Goal: Find specific page/section: Find specific page/section

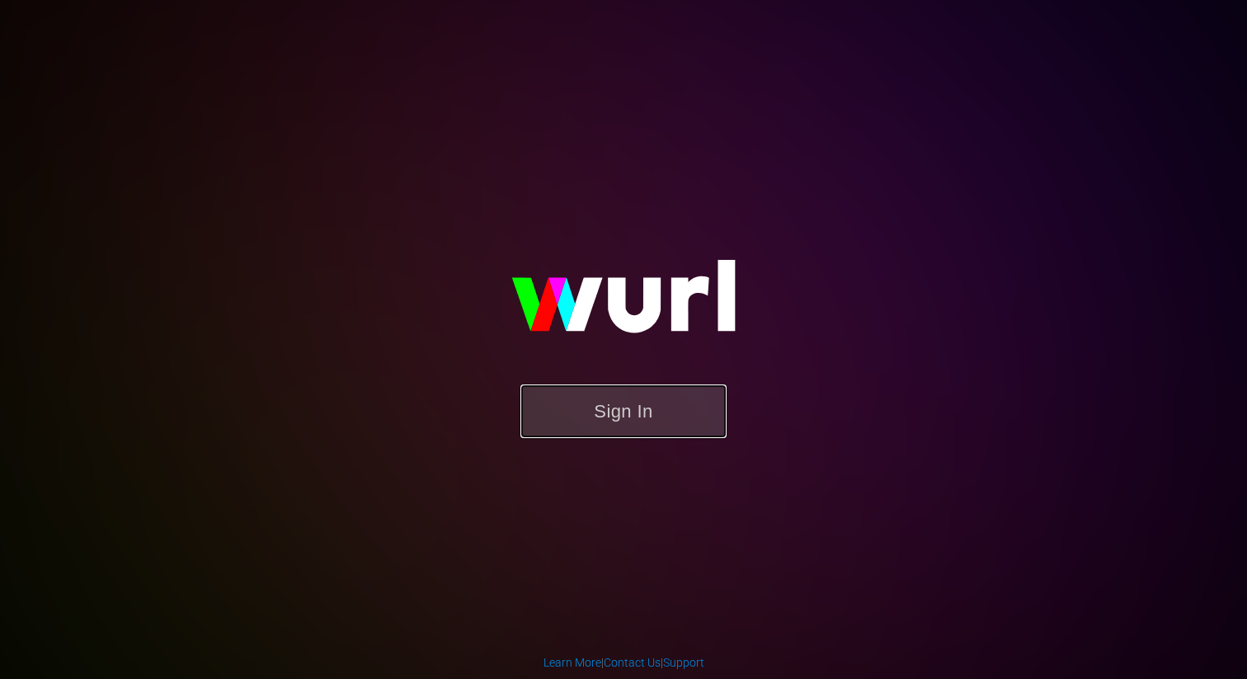
click at [637, 423] on button "Sign In" at bounding box center [623, 411] width 206 height 54
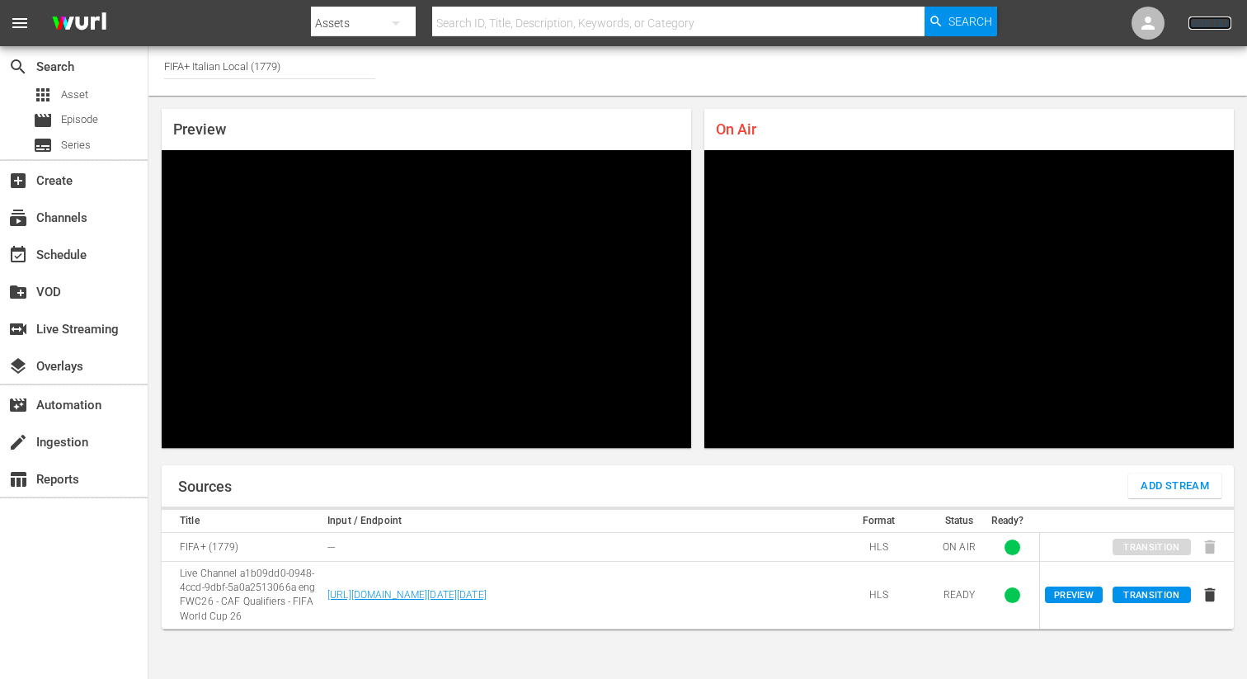
click at [1212, 26] on link "Sign Out" at bounding box center [1209, 22] width 43 height 13
click at [1131, 22] on div at bounding box center [1147, 23] width 33 height 33
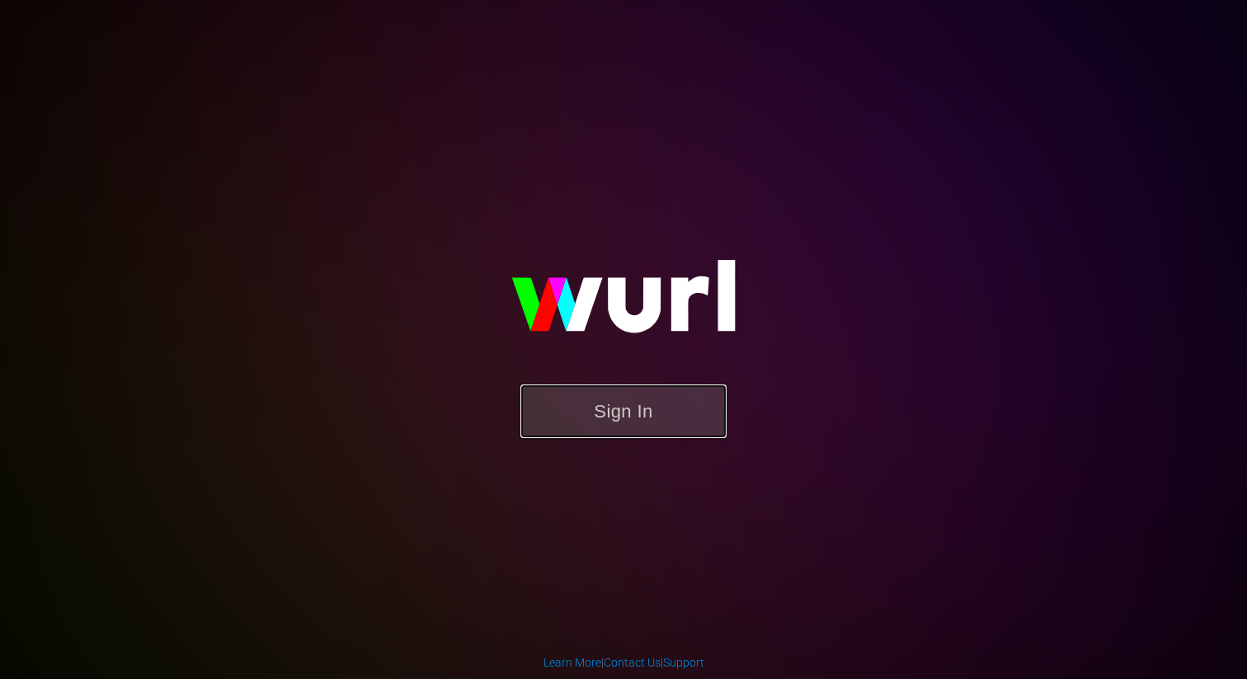
click at [580, 419] on button "Sign In" at bounding box center [623, 411] width 206 height 54
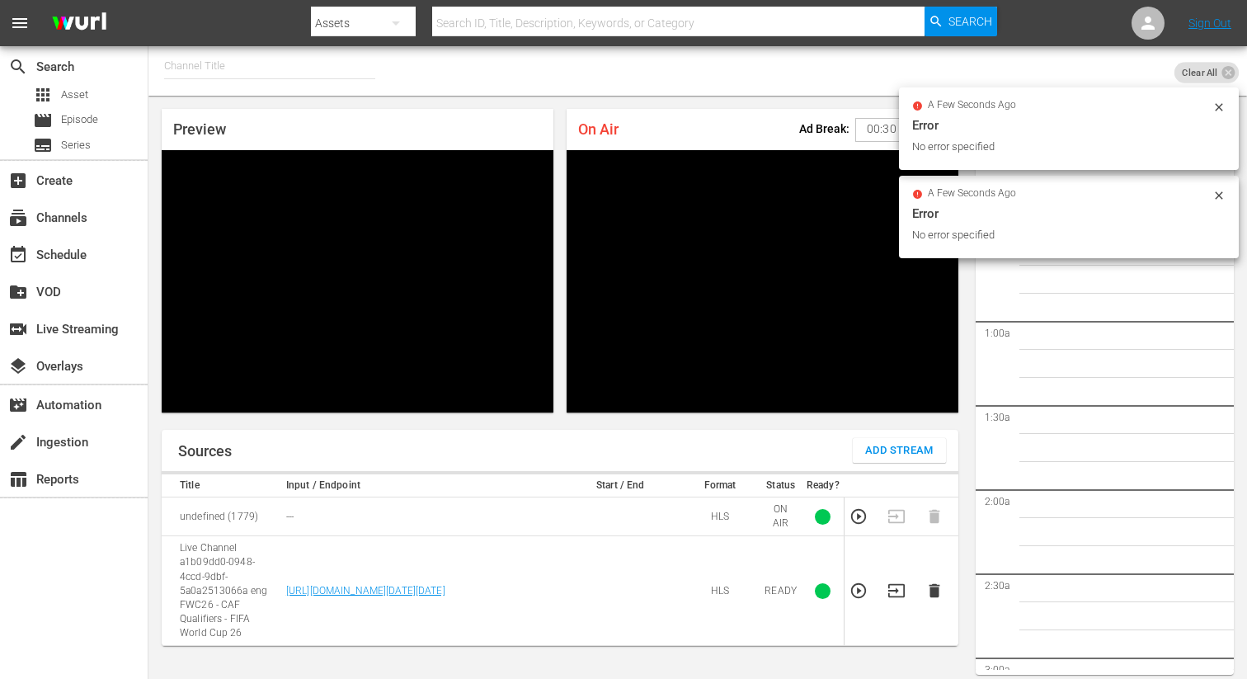
scroll to position [72, 0]
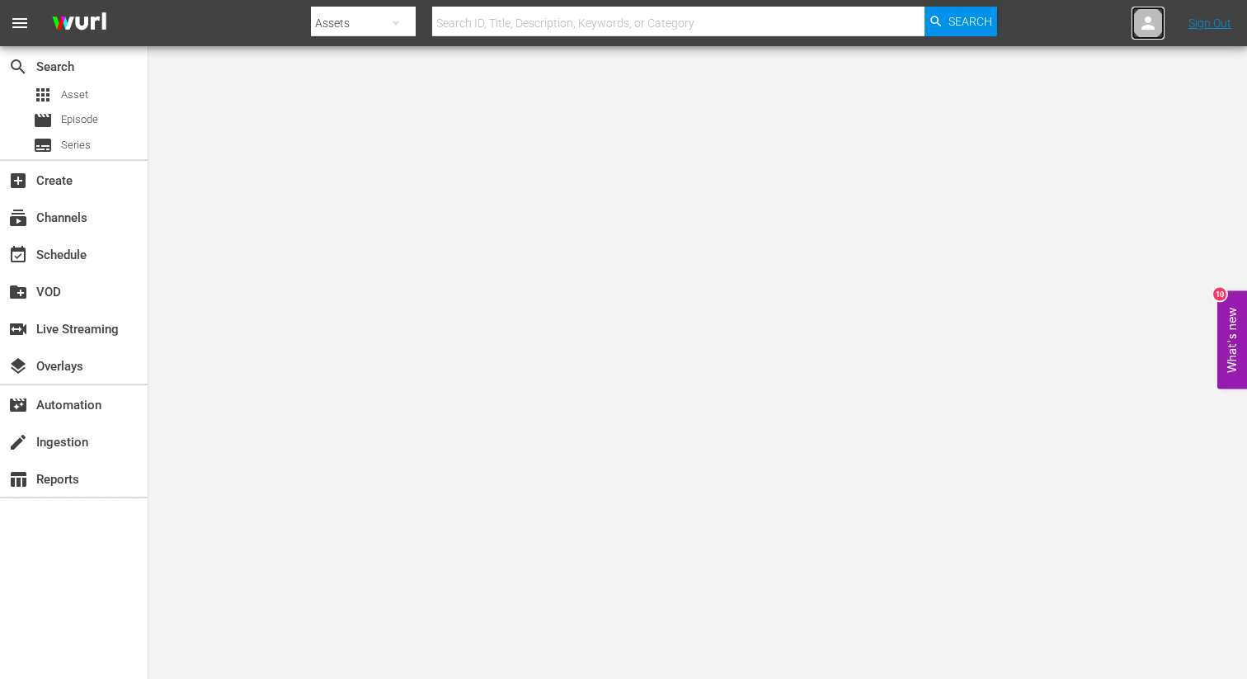
click at [1155, 32] on icon at bounding box center [1148, 23] width 20 height 20
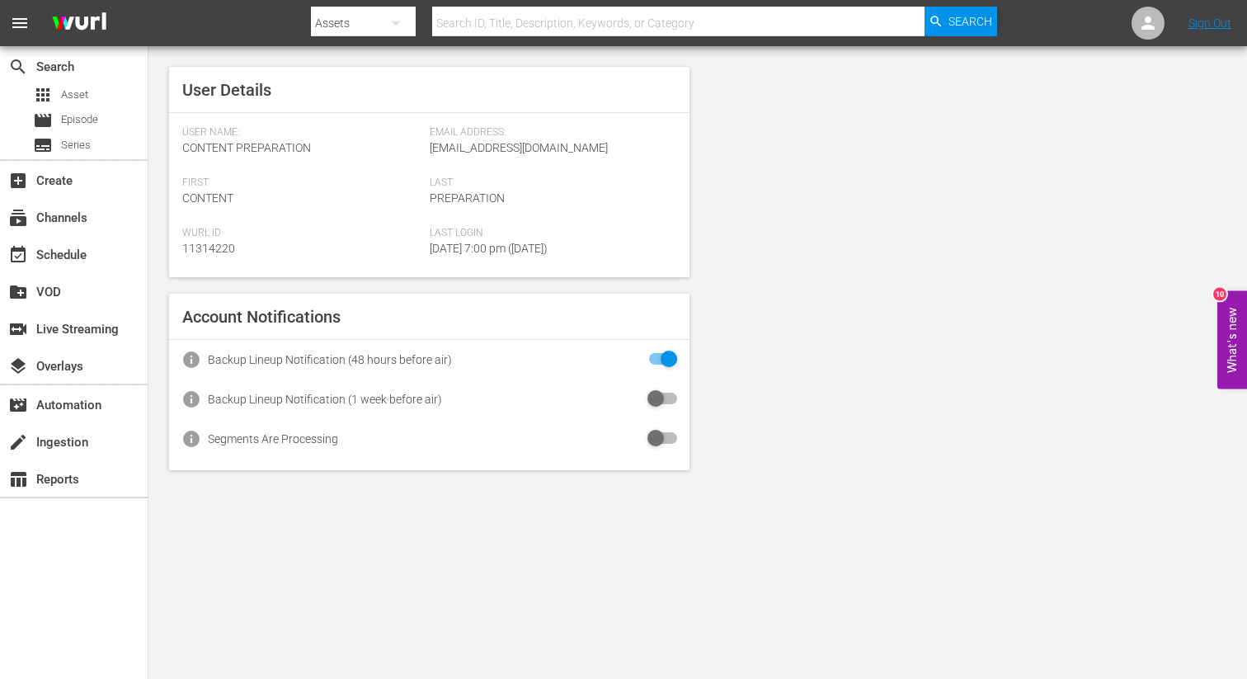
click at [521, 141] on span "content_preparation@chili.com" at bounding box center [519, 147] width 178 height 13
click at [521, 141] on span "[EMAIL_ADDRESS][DOMAIN_NAME]" at bounding box center [519, 147] width 178 height 13
copy span "[EMAIL_ADDRESS][DOMAIN_NAME]"
click at [1215, 31] on nav "menu Search By Assets Search ID, Title, Description, Keywords, or Category Sear…" at bounding box center [623, 23] width 1247 height 46
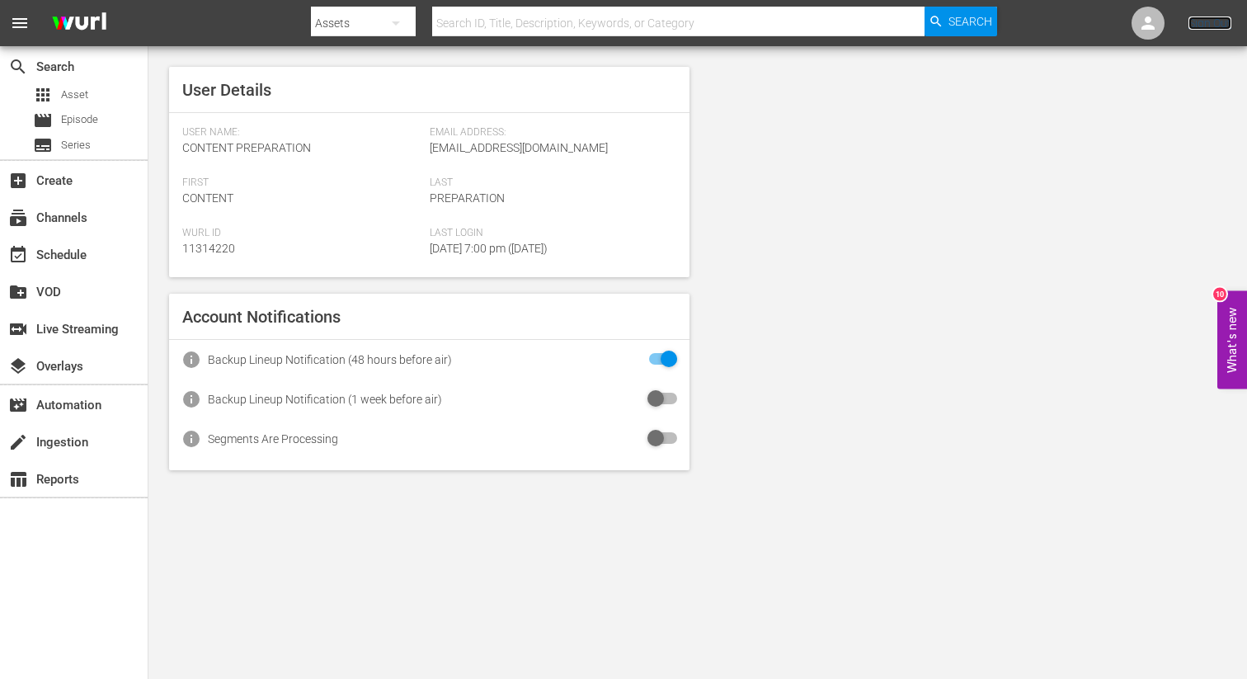
click at [1214, 16] on link "Sign Out" at bounding box center [1209, 22] width 43 height 13
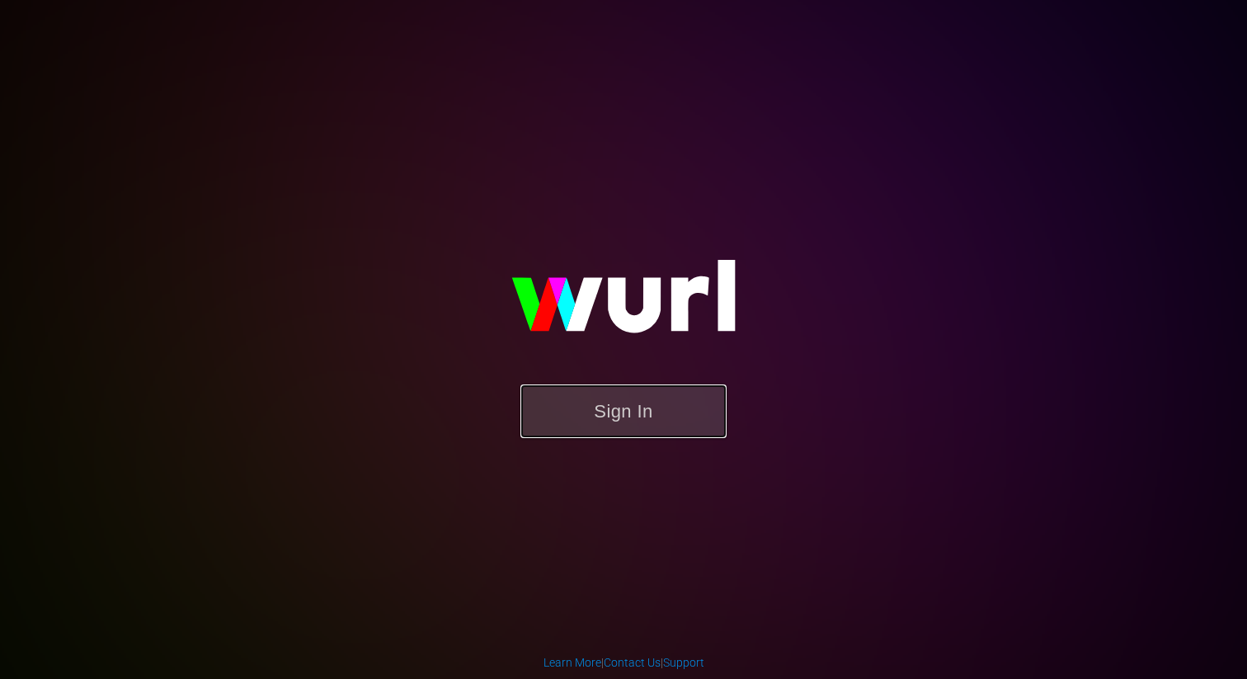
click at [651, 412] on button "Sign In" at bounding box center [623, 411] width 206 height 54
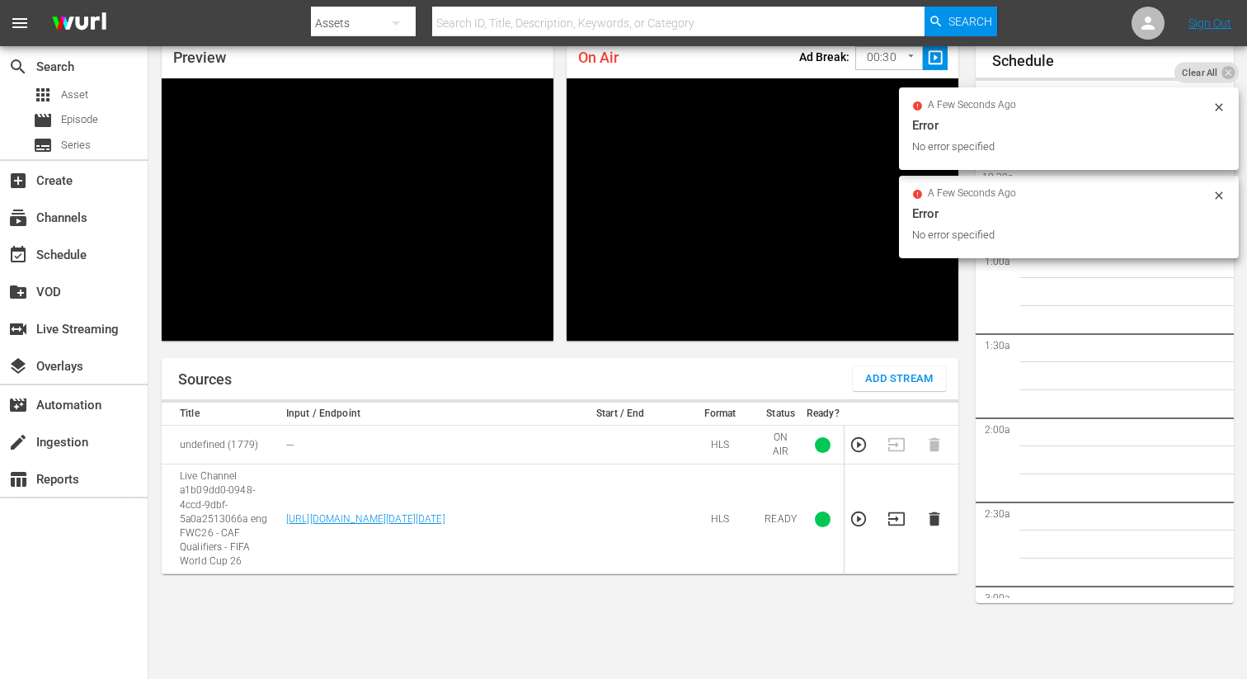
scroll to position [3238, 0]
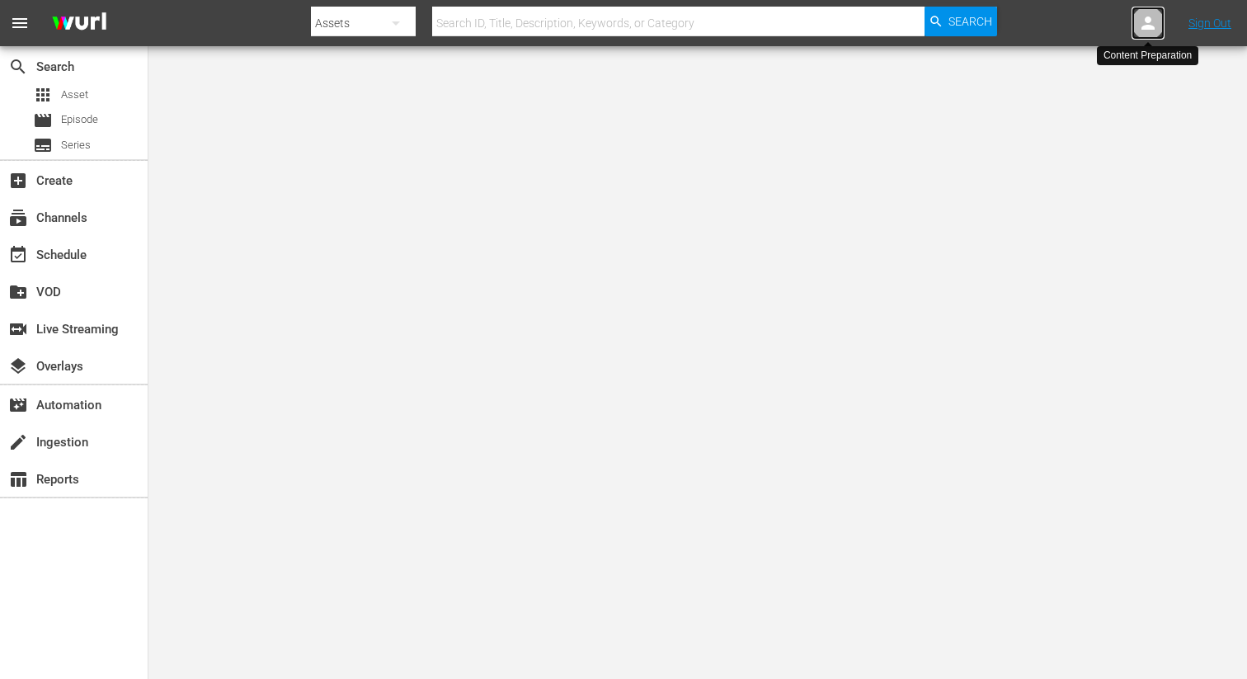
click at [1147, 28] on icon at bounding box center [1147, 22] width 13 height 13
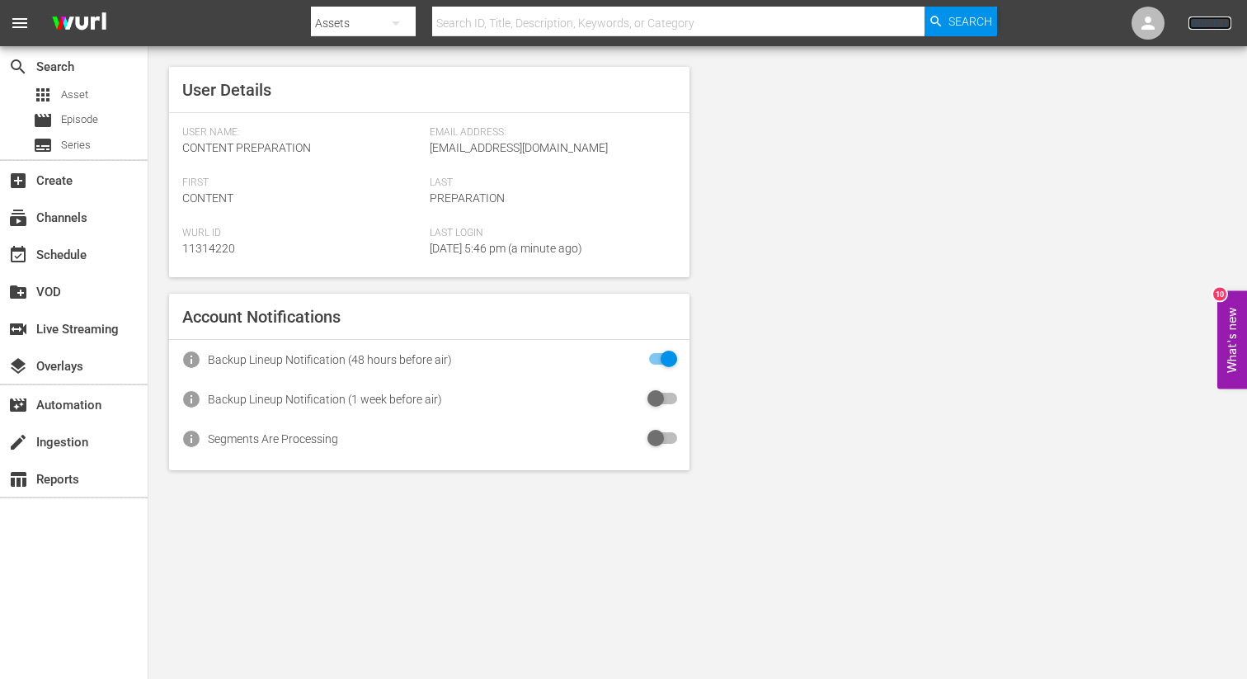
click at [1211, 25] on link "Sign Out" at bounding box center [1209, 22] width 43 height 13
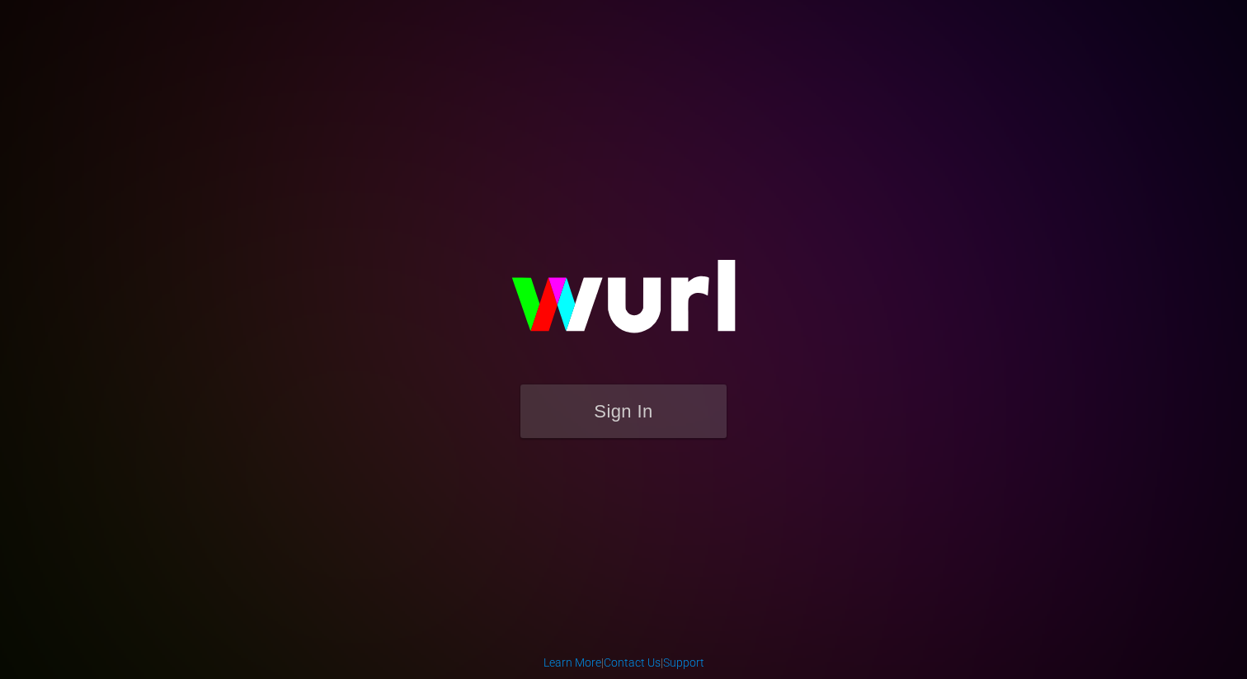
click at [597, 362] on img at bounding box center [623, 304] width 330 height 160
click at [597, 379] on img at bounding box center [623, 304] width 330 height 160
click at [597, 397] on button "Sign In" at bounding box center [623, 411] width 206 height 54
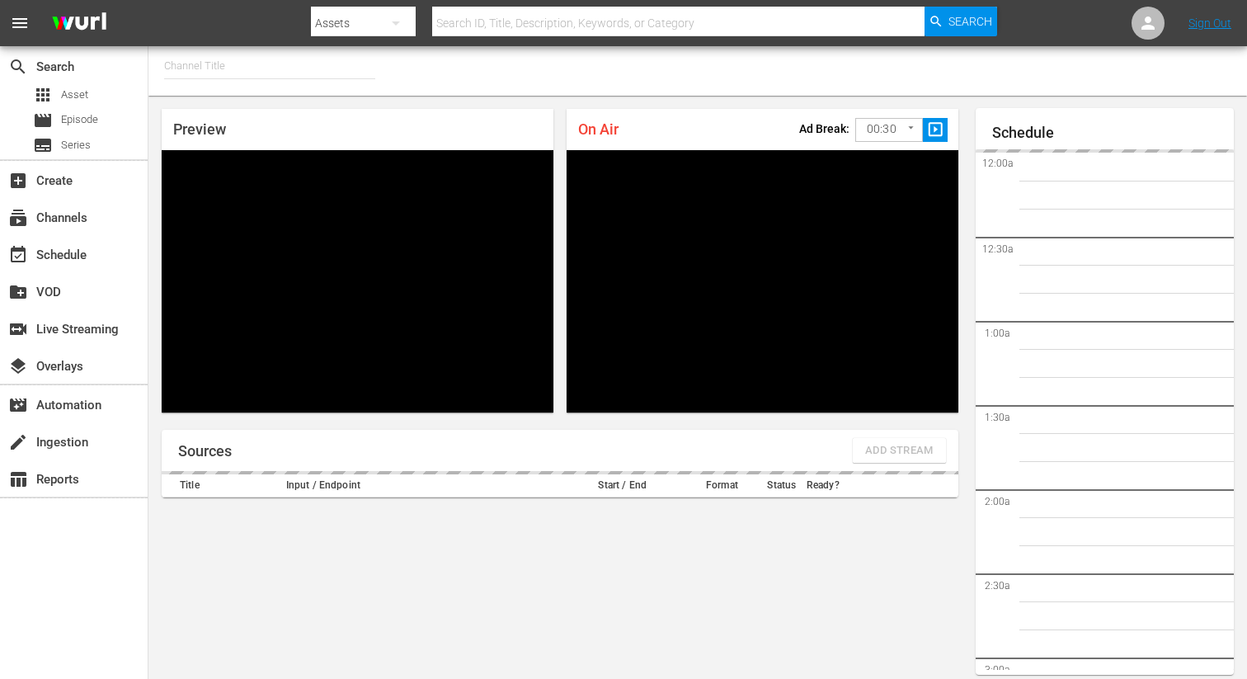
type input "FIFA+ Italian Local (1779)"
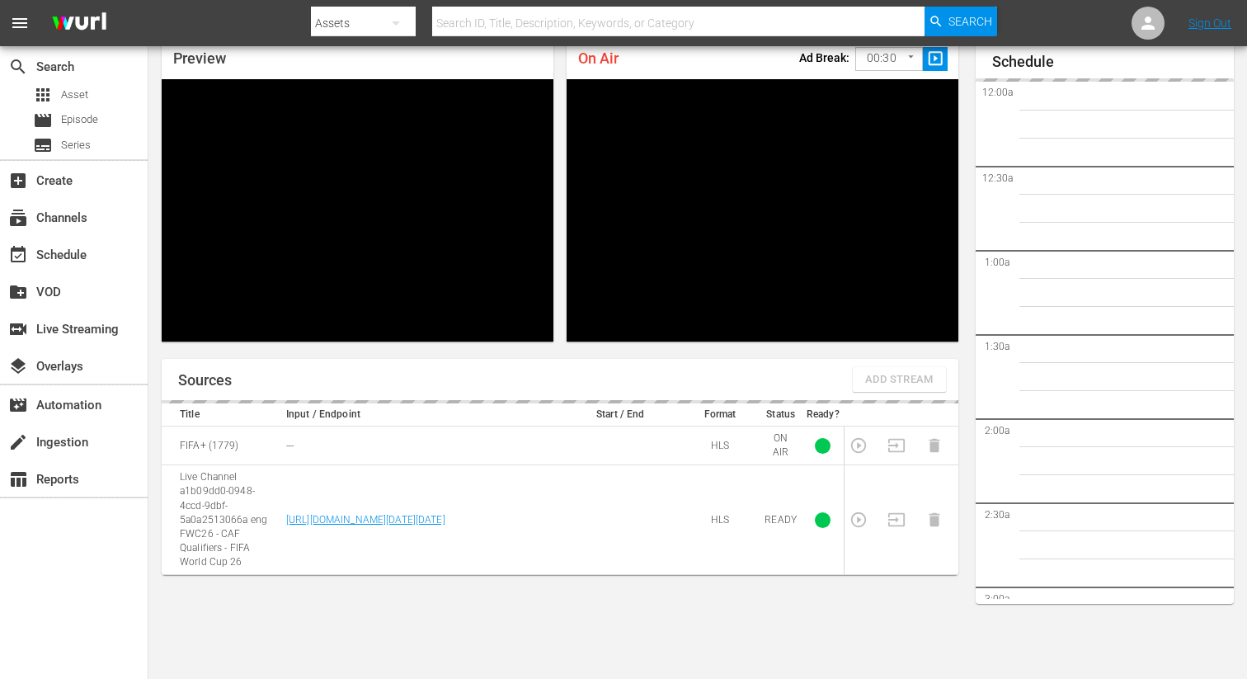
scroll to position [3239, 0]
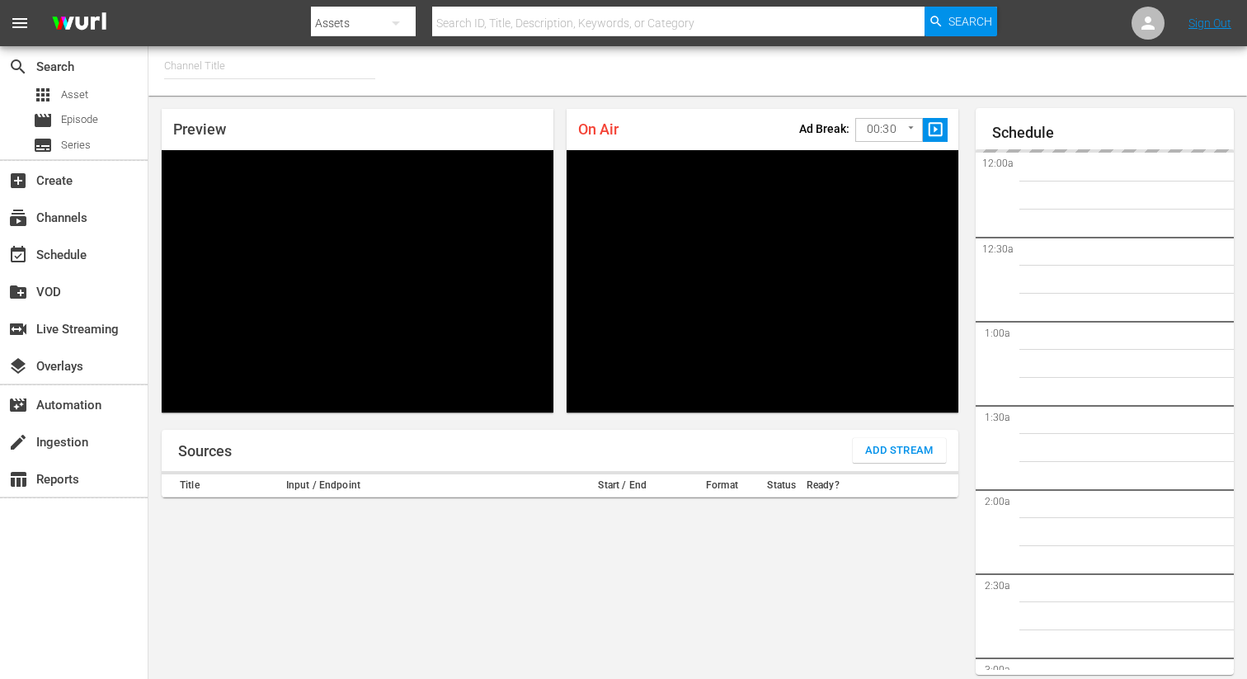
type input "FIFA+ [DEMOGRAPHIC_DATA] Local (1776)"
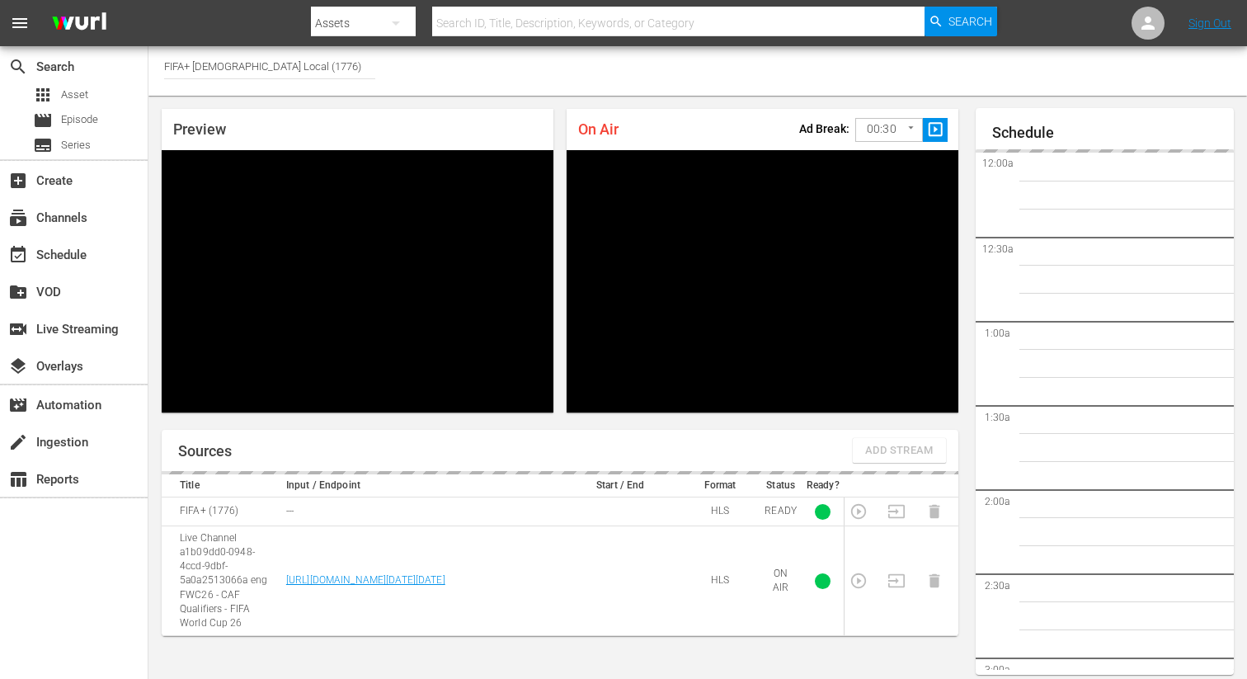
scroll to position [72, 0]
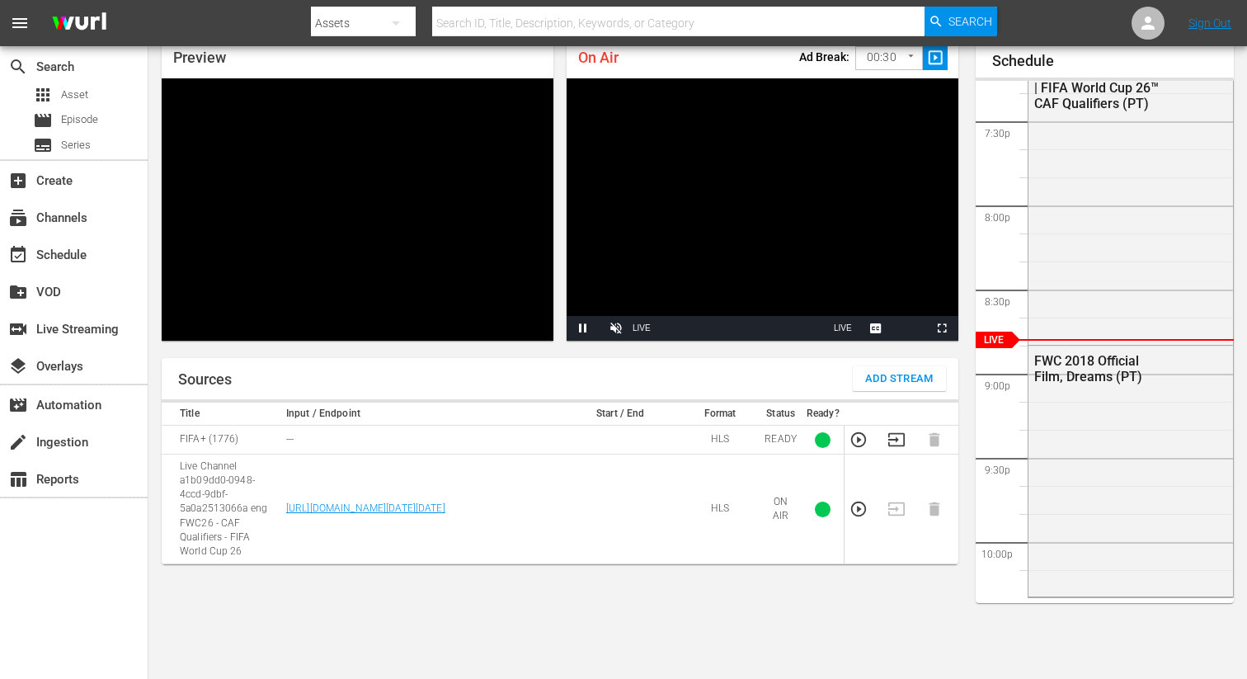
click at [900, 437] on icon "button" at bounding box center [896, 439] width 18 height 18
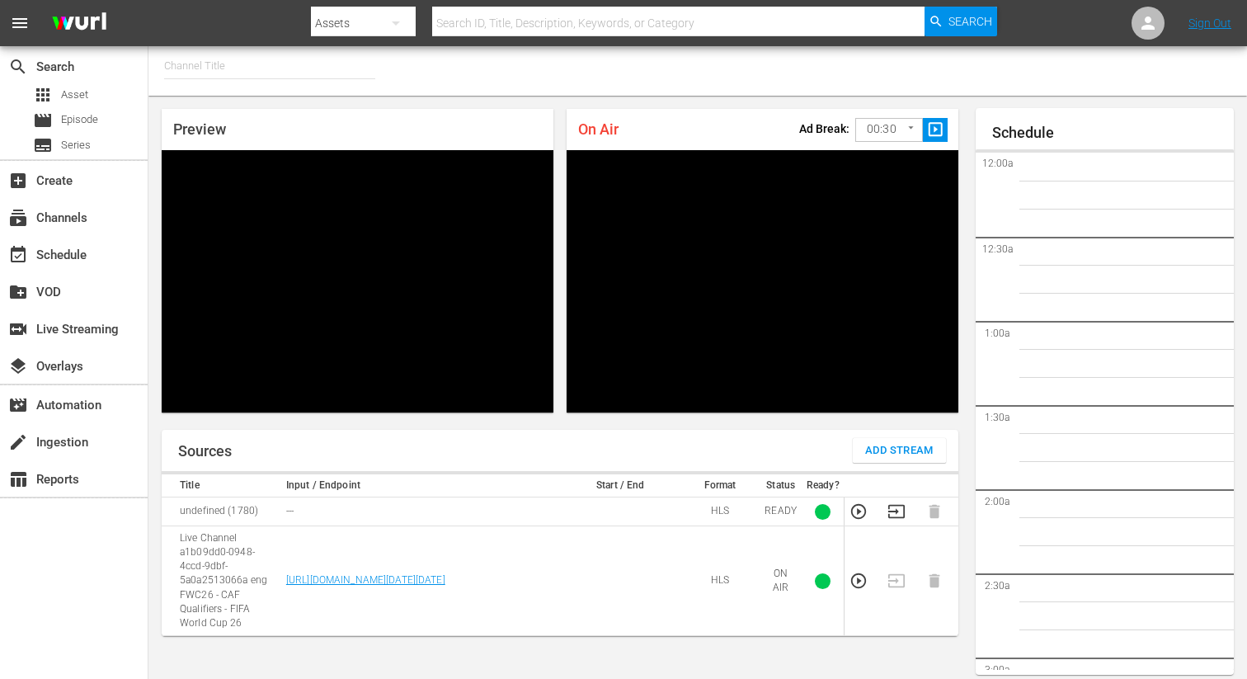
type input "FIFA+ Spanish Global (1780)"
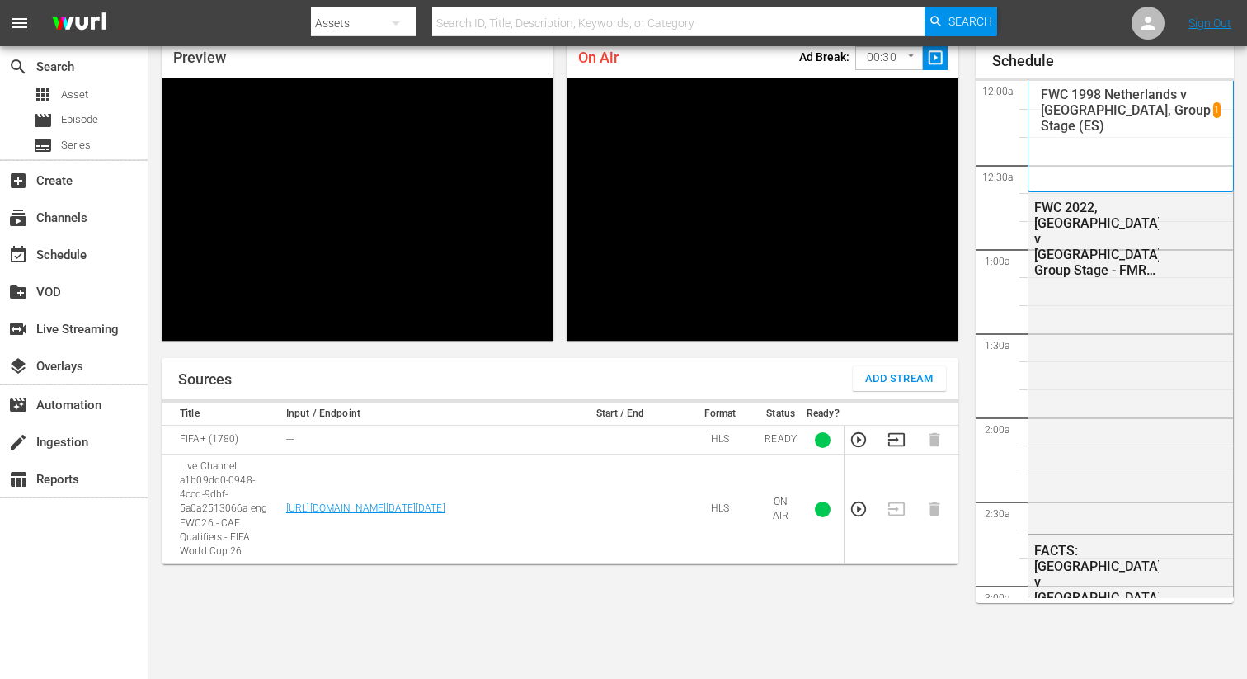
scroll to position [3241, 0]
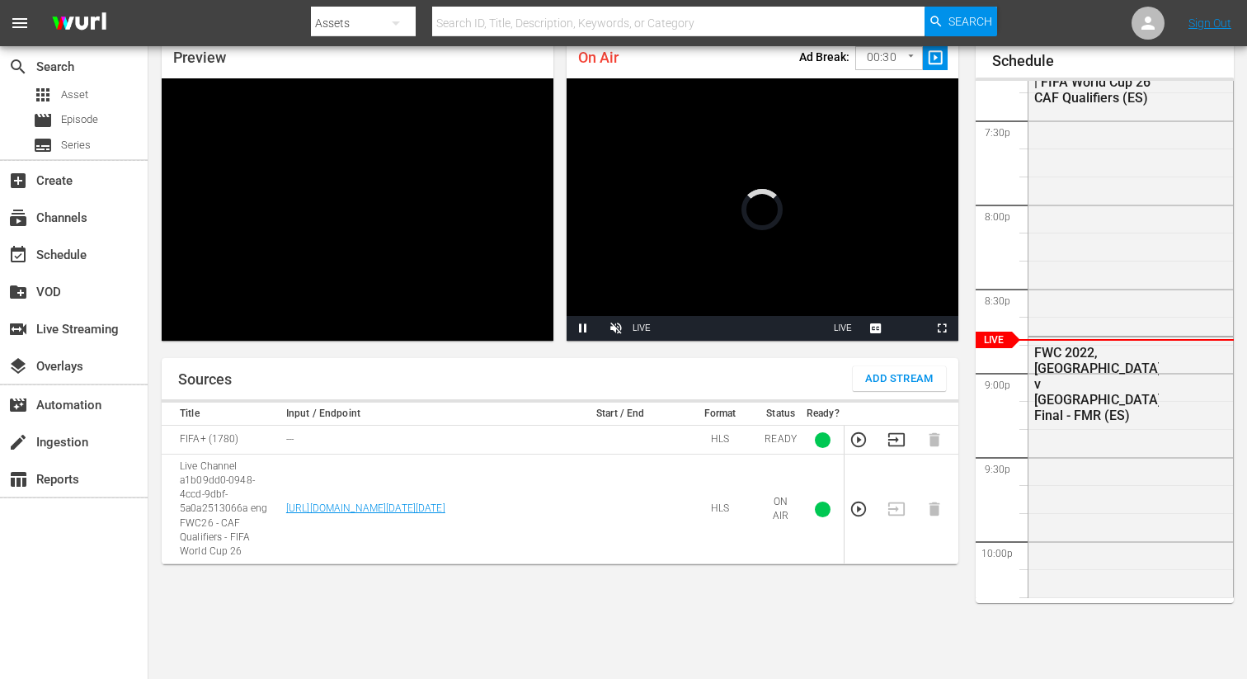
click at [903, 448] on icon "button" at bounding box center [896, 439] width 18 height 18
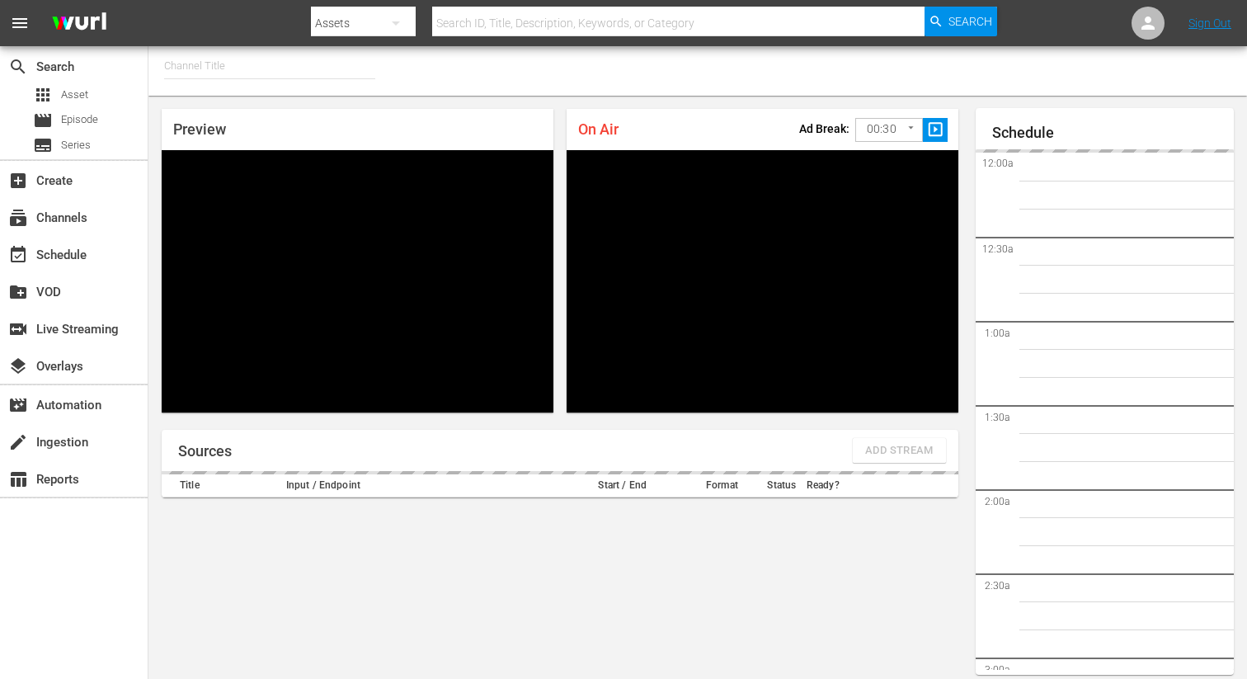
type input "FIFA+ Spanish-Local-MX (1855)"
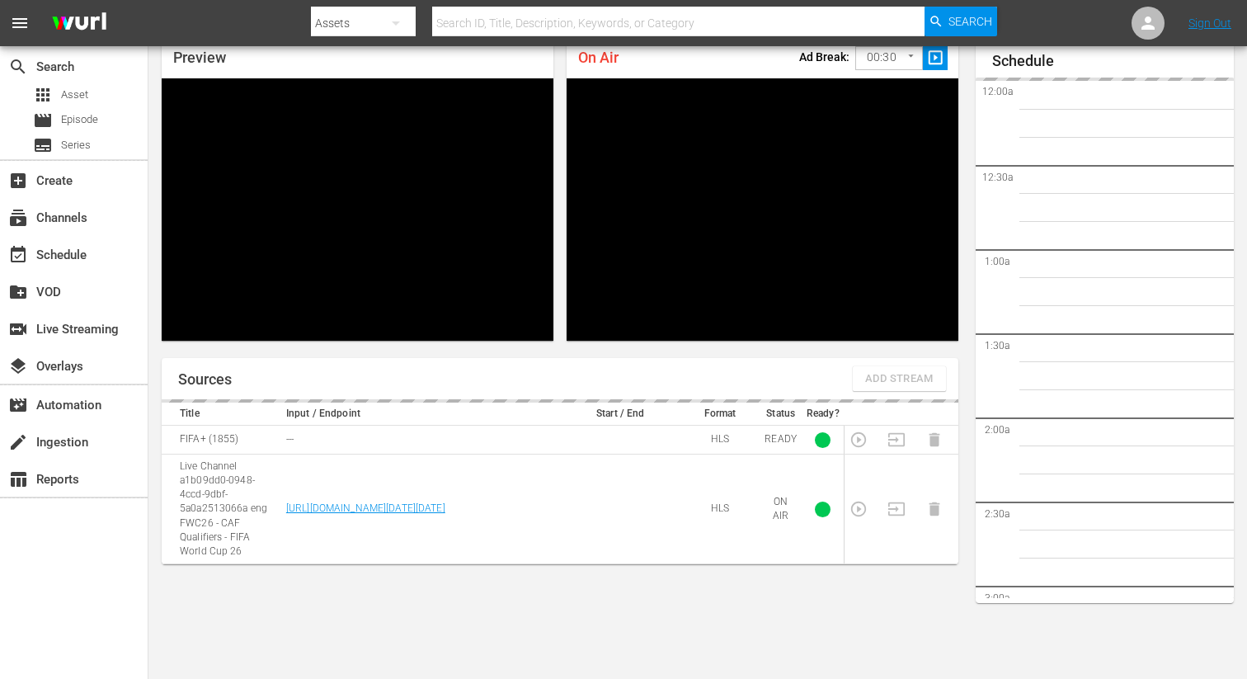
scroll to position [3241, 0]
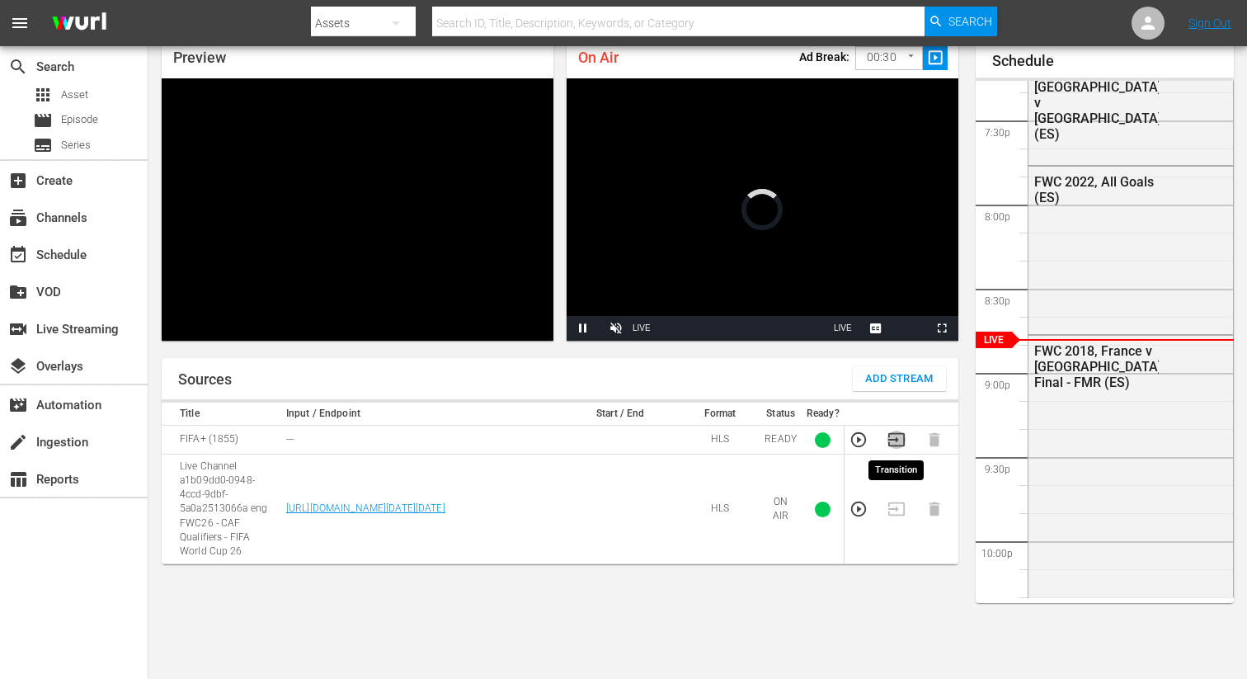
click at [899, 443] on icon "button" at bounding box center [896, 439] width 18 height 18
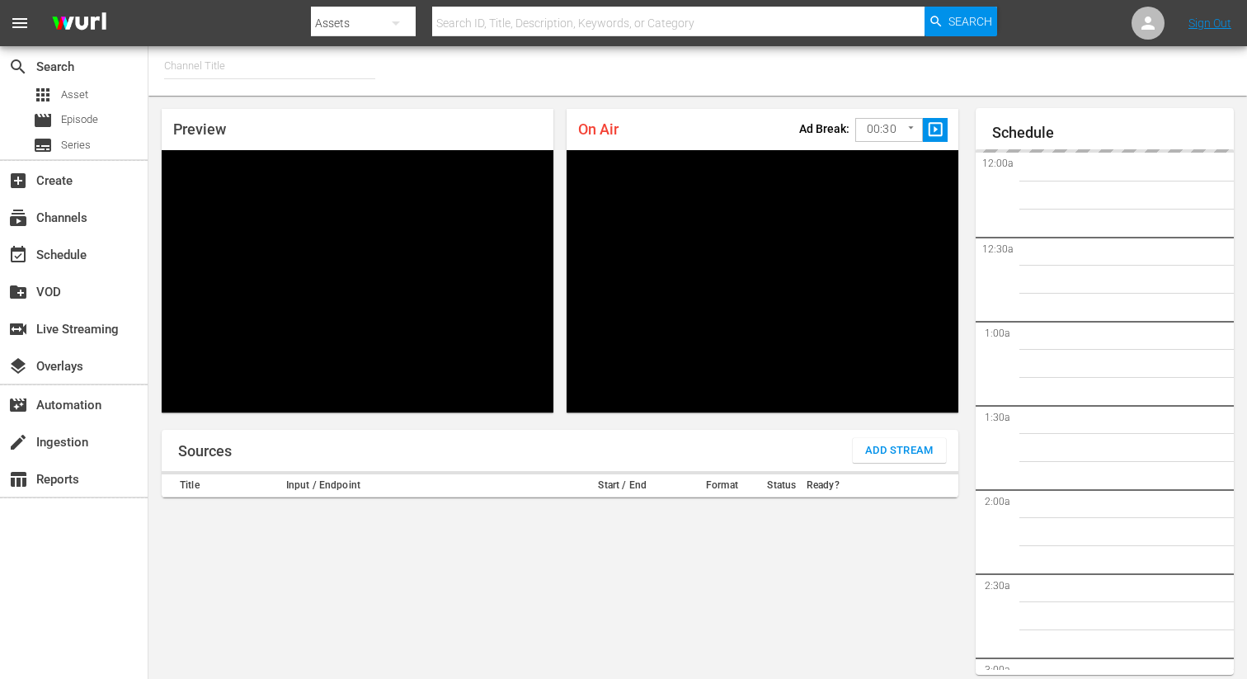
type input "FIFA+ Italian Local (1779)"
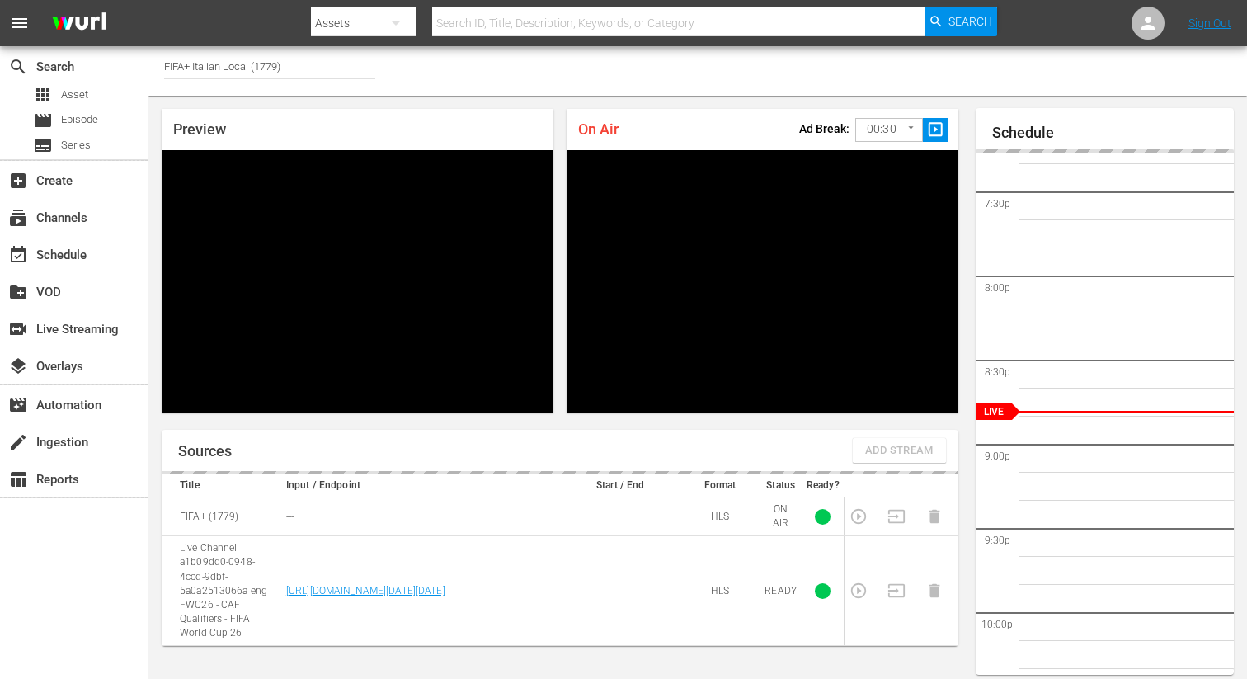
scroll to position [72, 0]
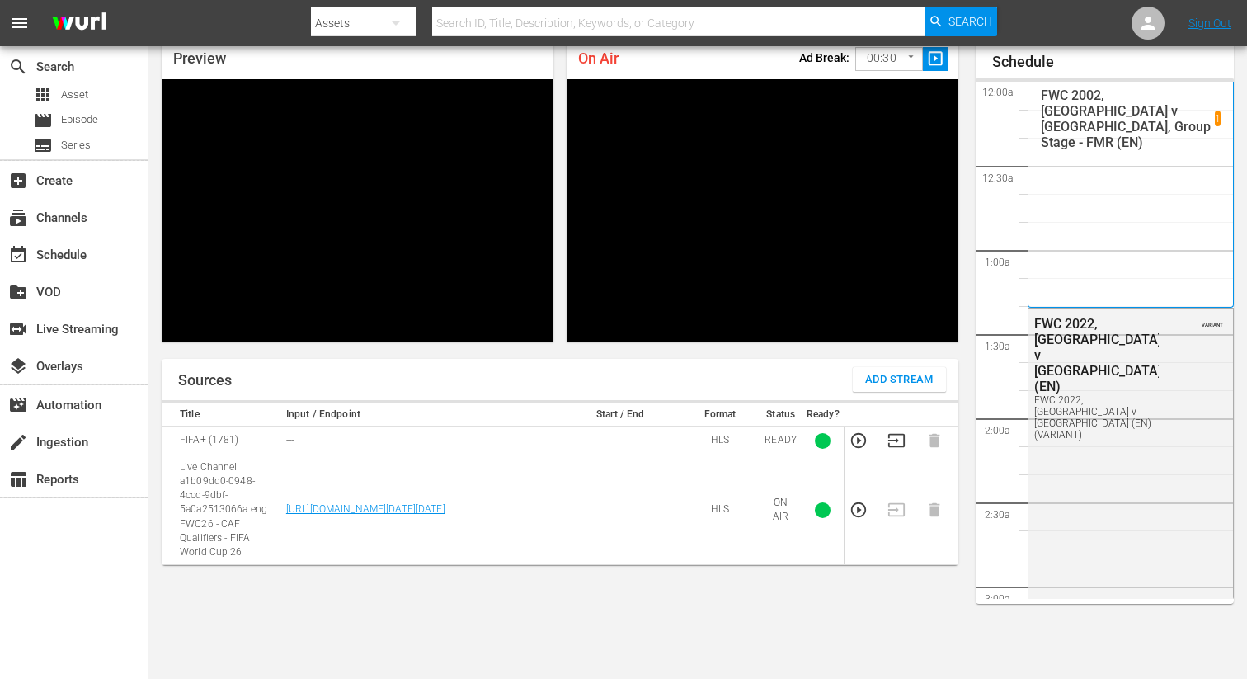
scroll to position [3243, 0]
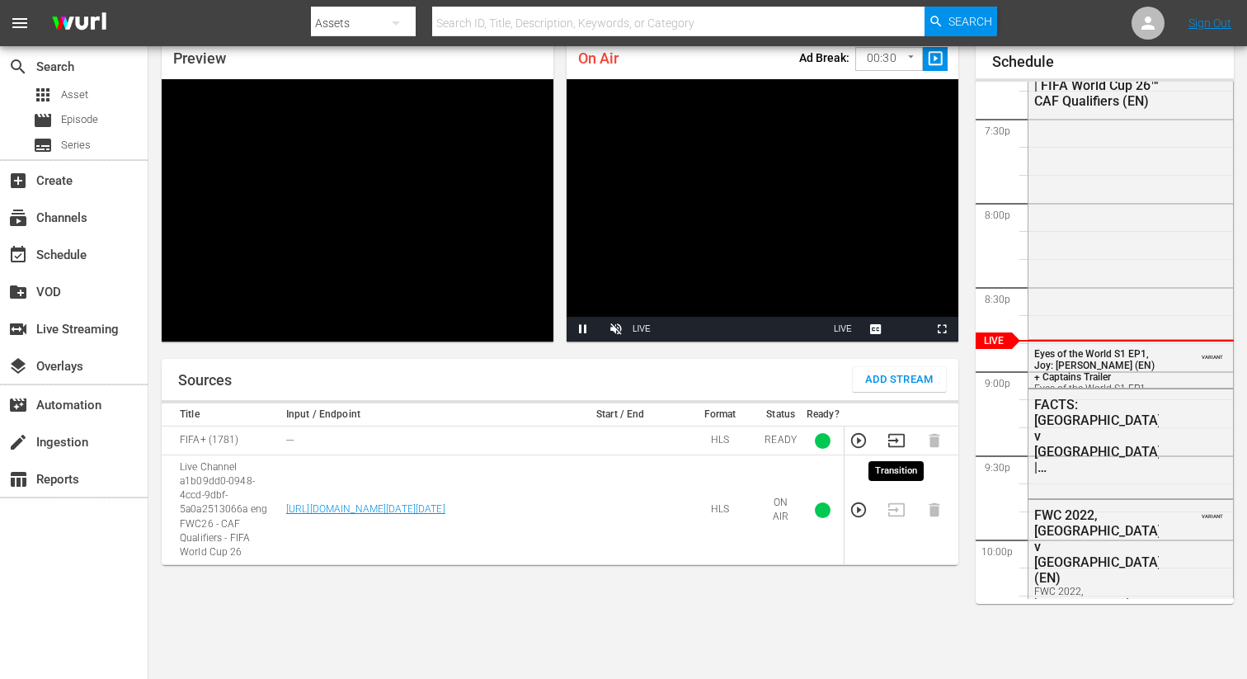
click at [897, 438] on icon "button" at bounding box center [896, 440] width 18 height 18
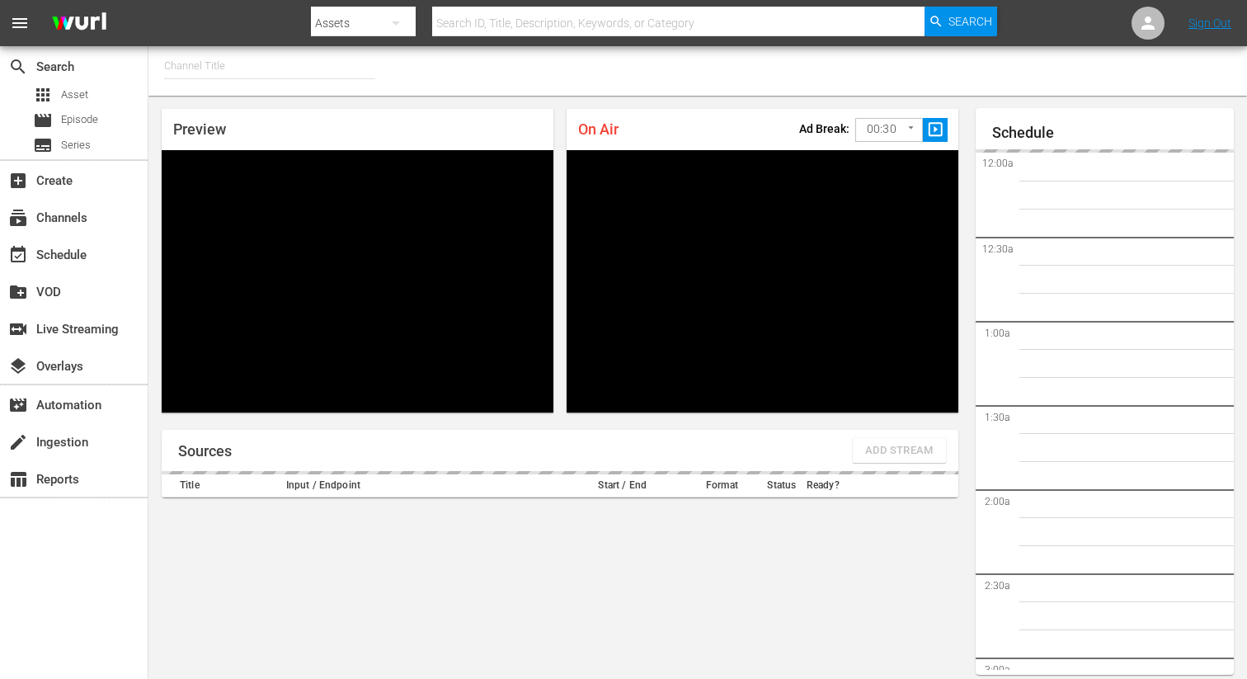
type input "FIFA+ Italian Local (1779)"
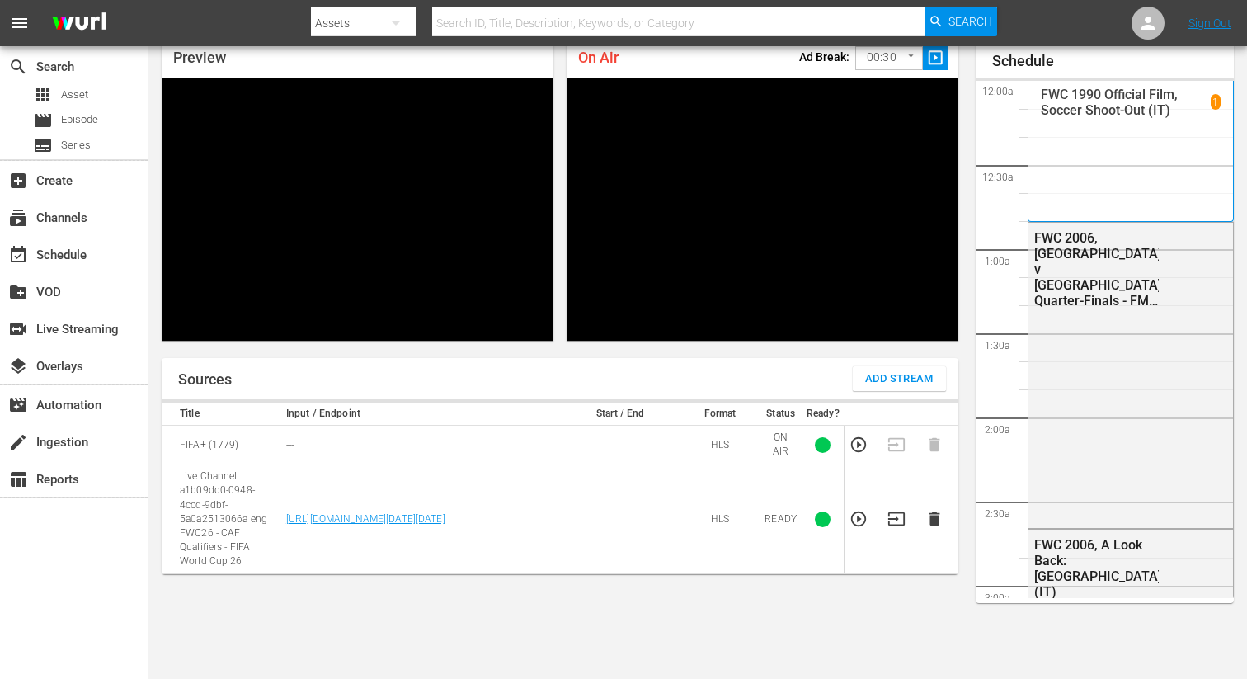
scroll to position [3243, 0]
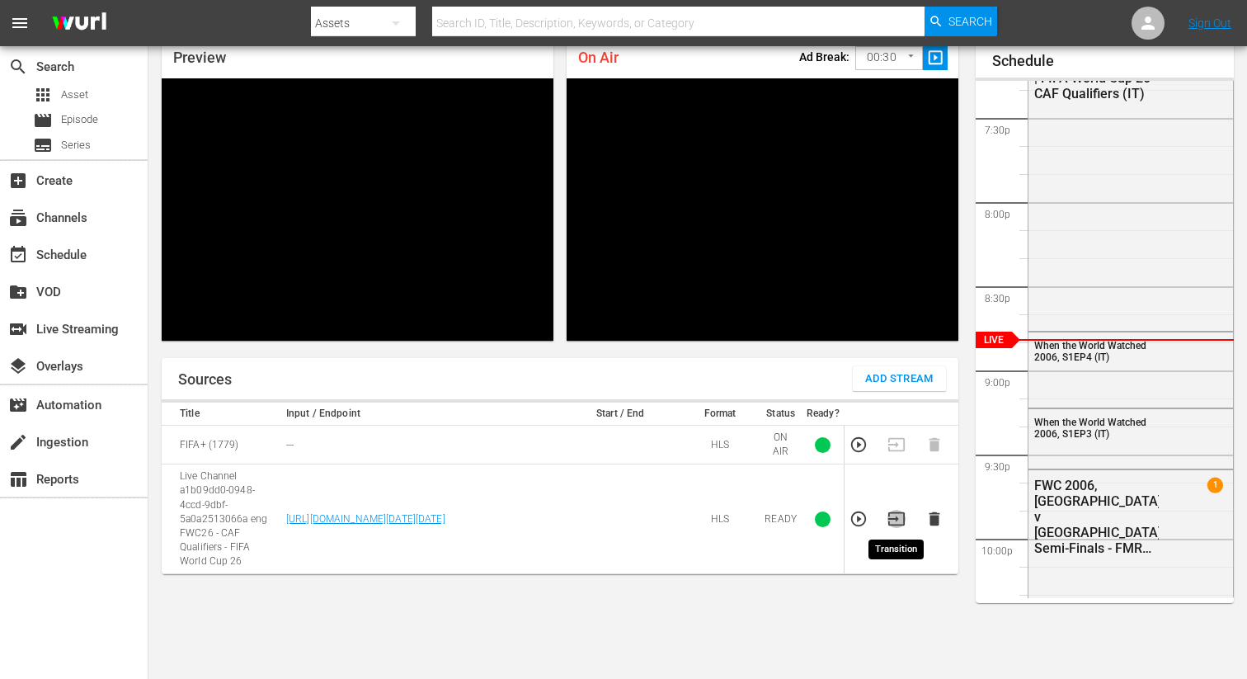
click at [900, 523] on icon "button" at bounding box center [896, 519] width 18 height 18
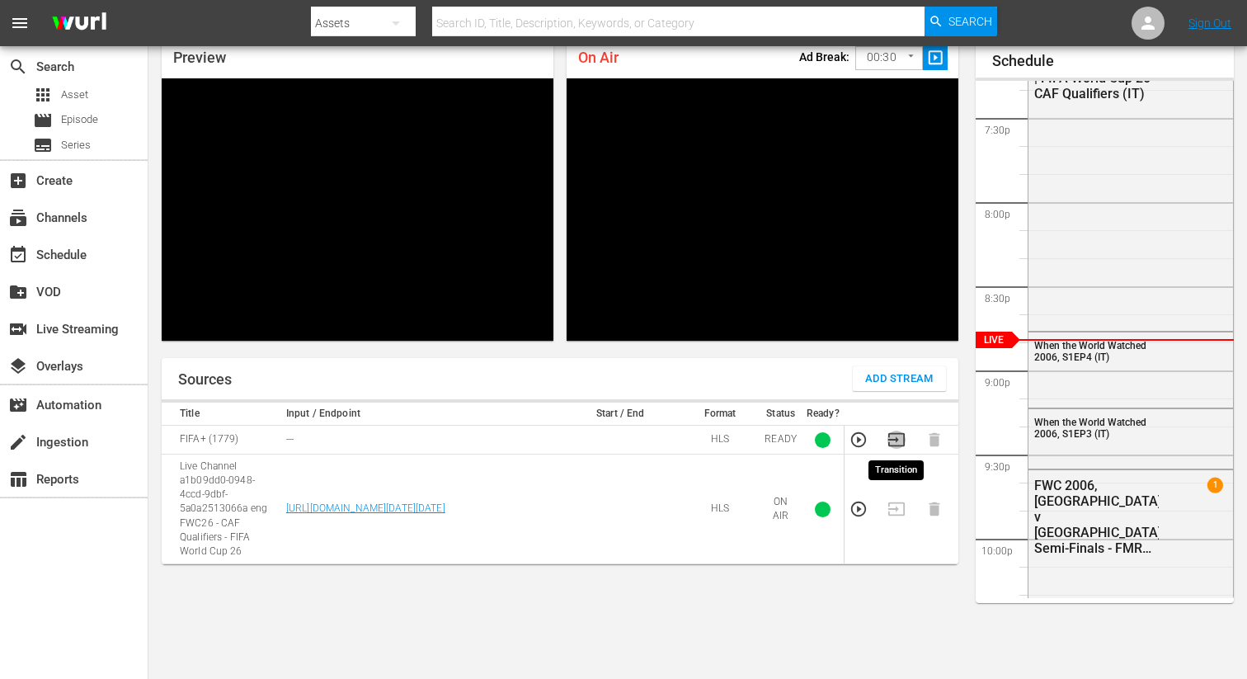
click at [891, 439] on icon "button" at bounding box center [896, 439] width 16 height 13
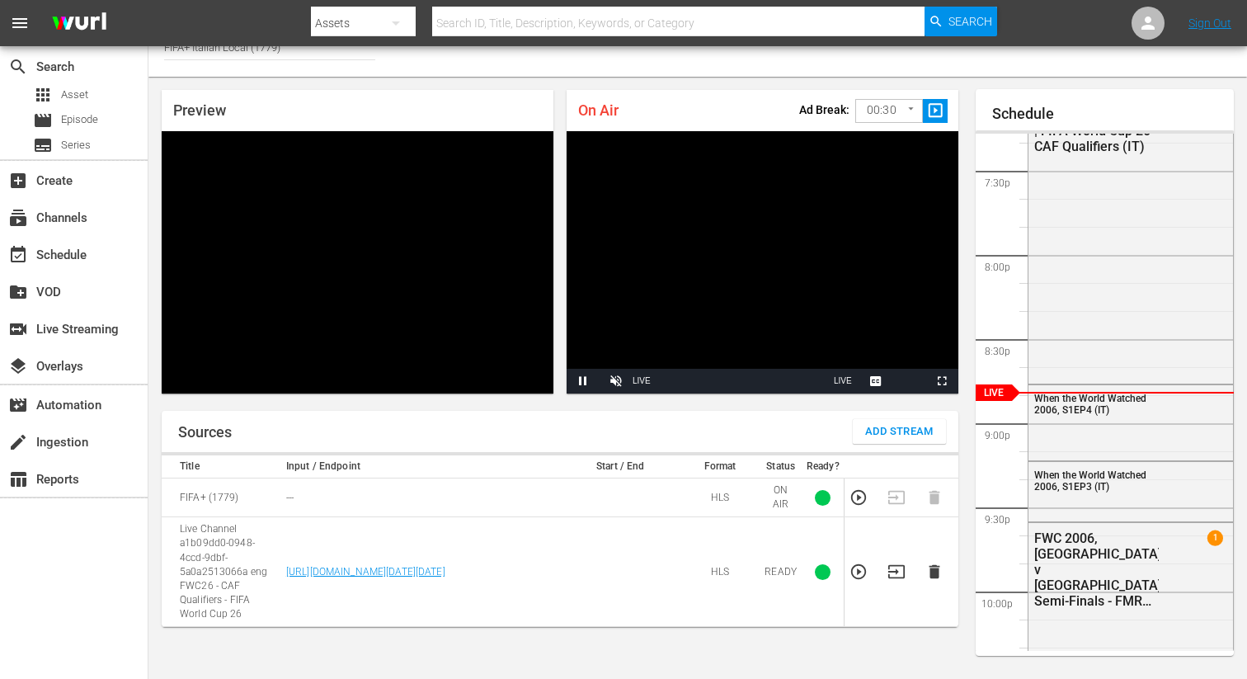
scroll to position [0, 0]
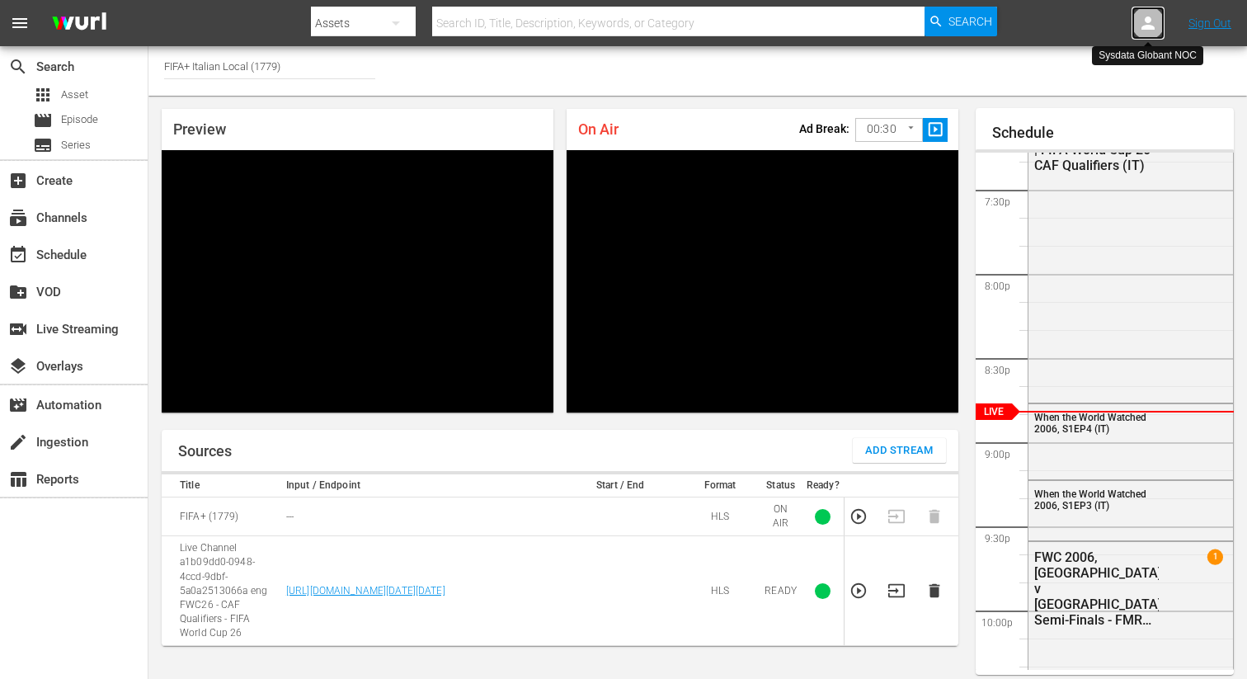
click at [1149, 21] on icon at bounding box center [1147, 22] width 13 height 13
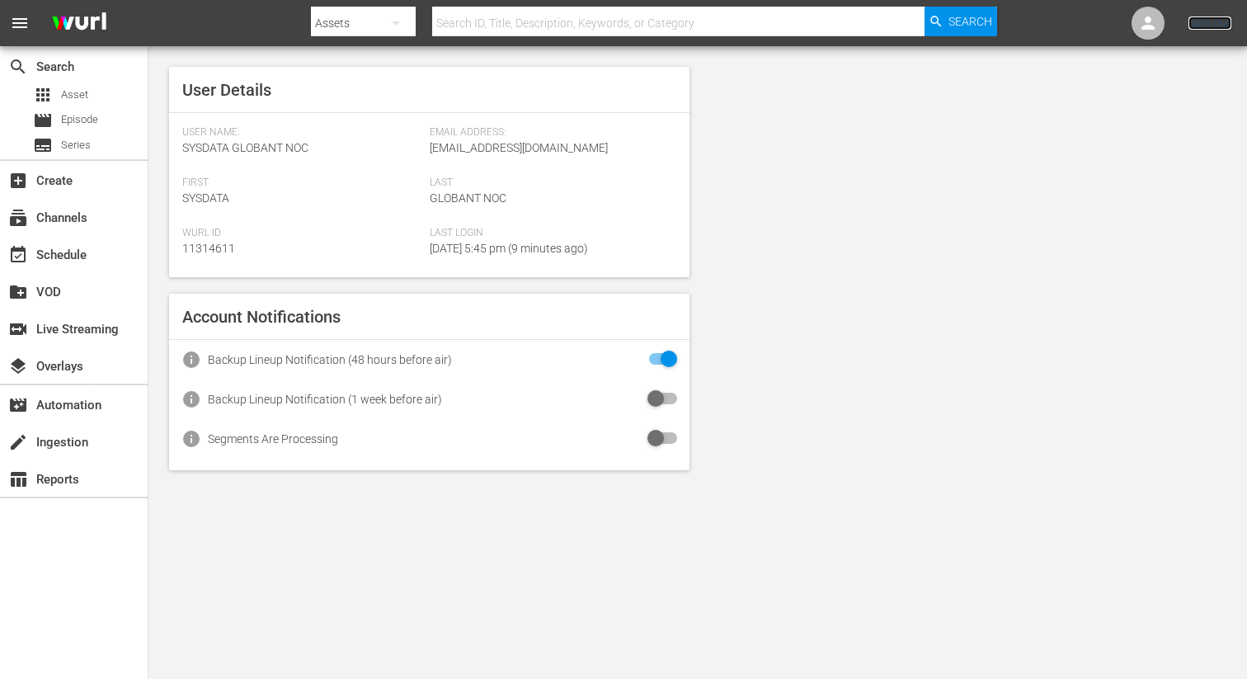
click at [1203, 26] on link "Sign Out" at bounding box center [1209, 22] width 43 height 13
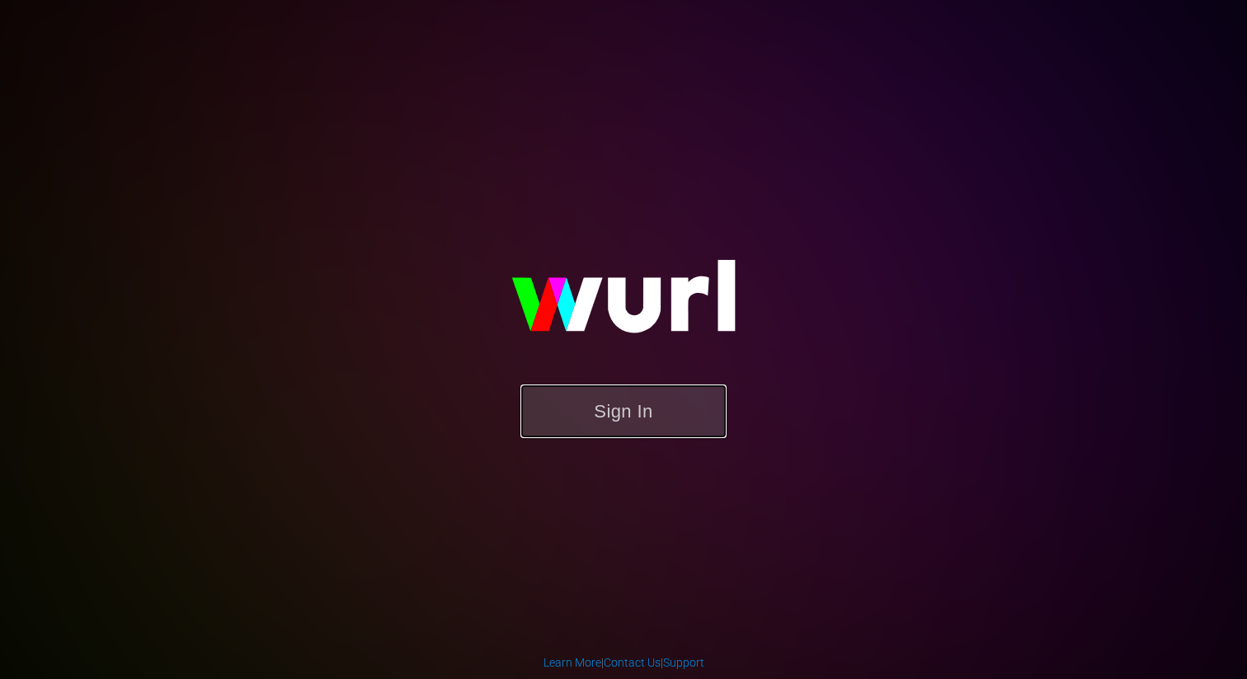
click at [589, 412] on button "Sign In" at bounding box center [623, 411] width 206 height 54
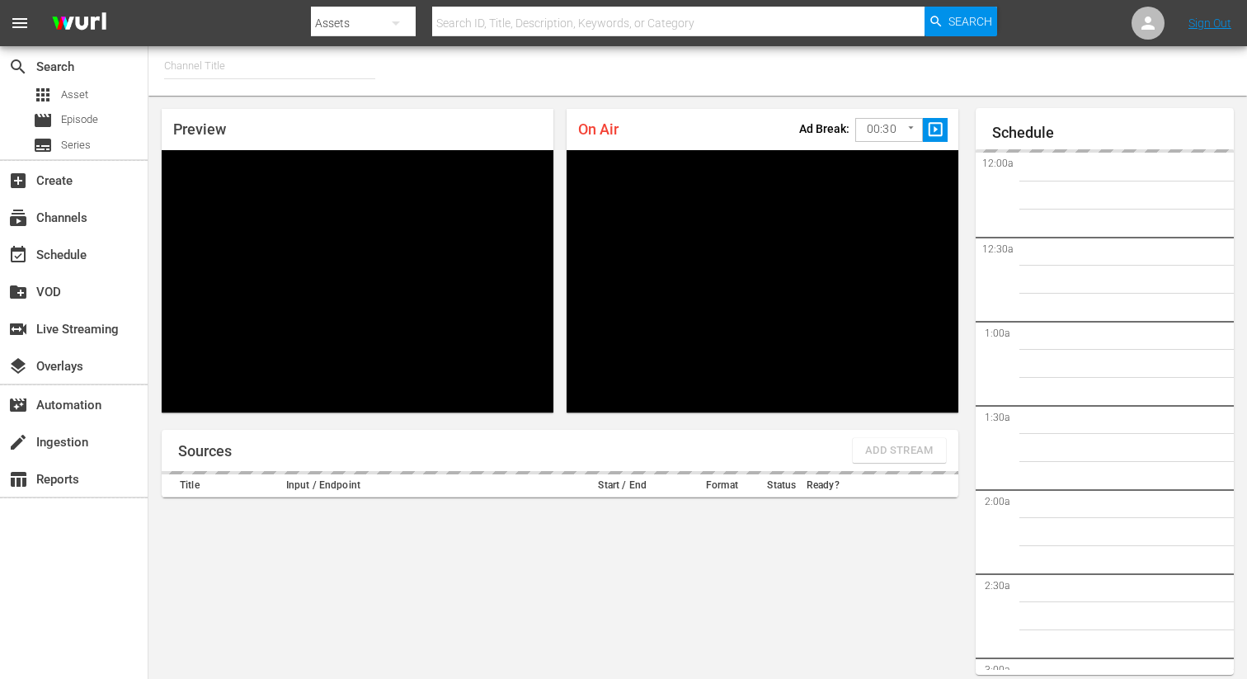
type input "FIFA+ Italian Local (1779)"
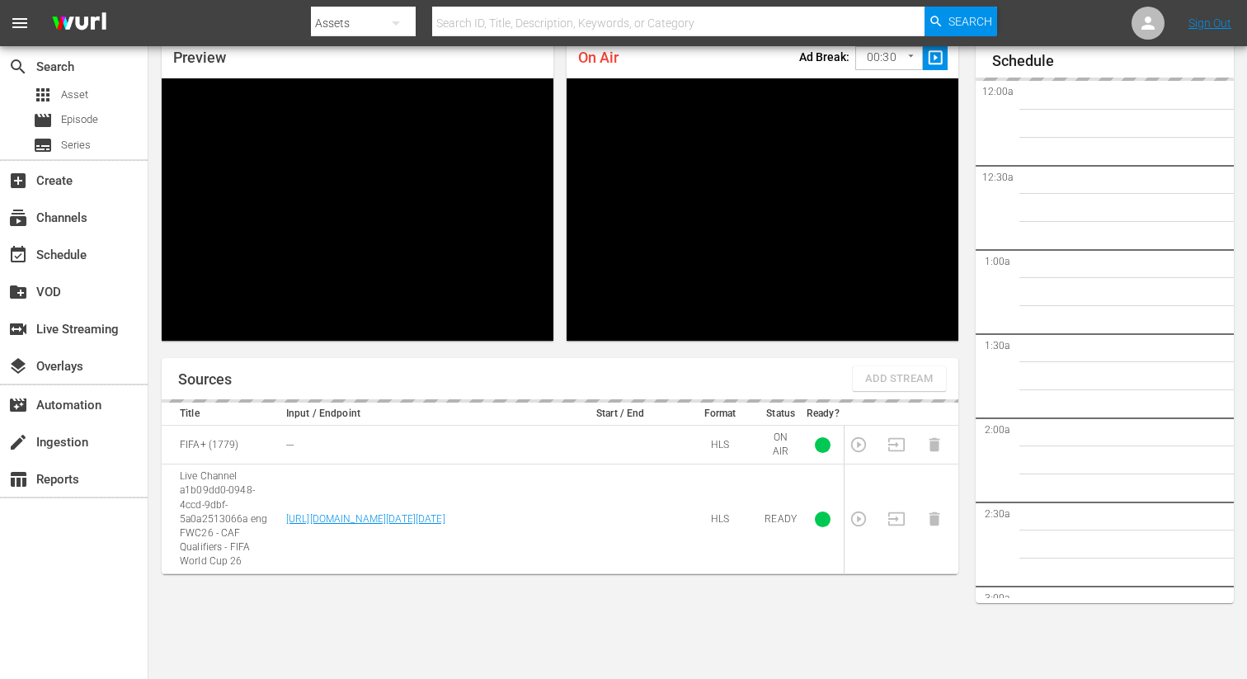
scroll to position [3269, 0]
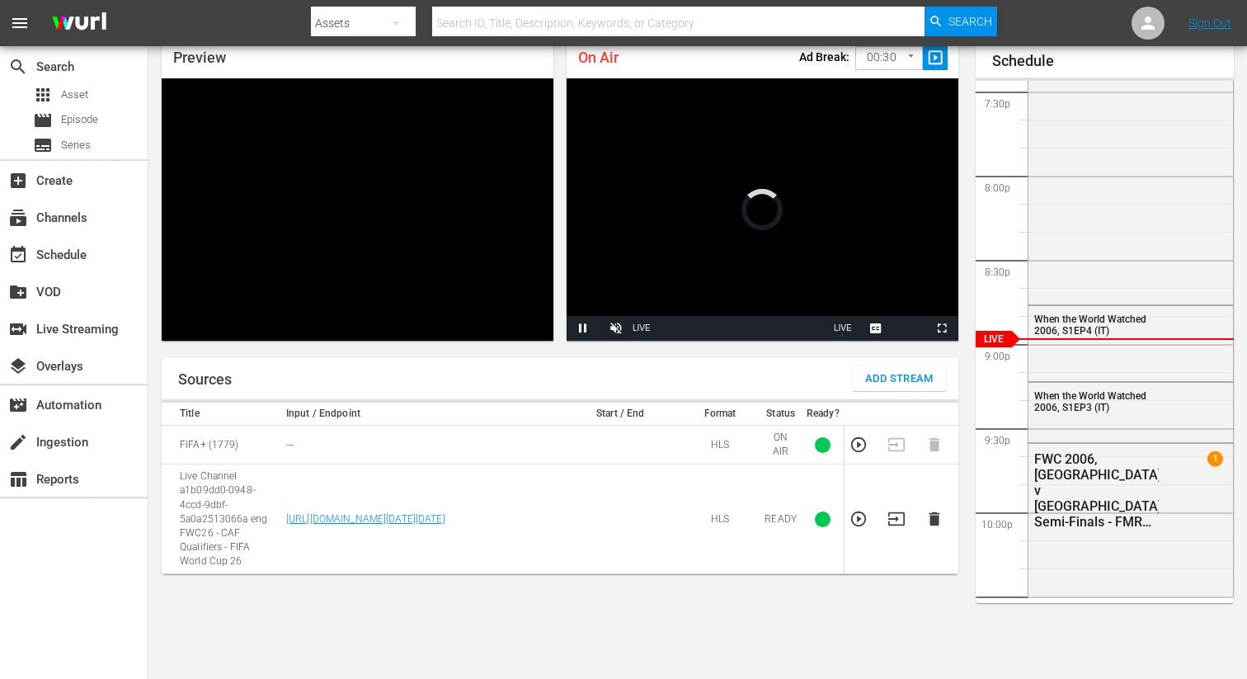
scroll to position [72, 0]
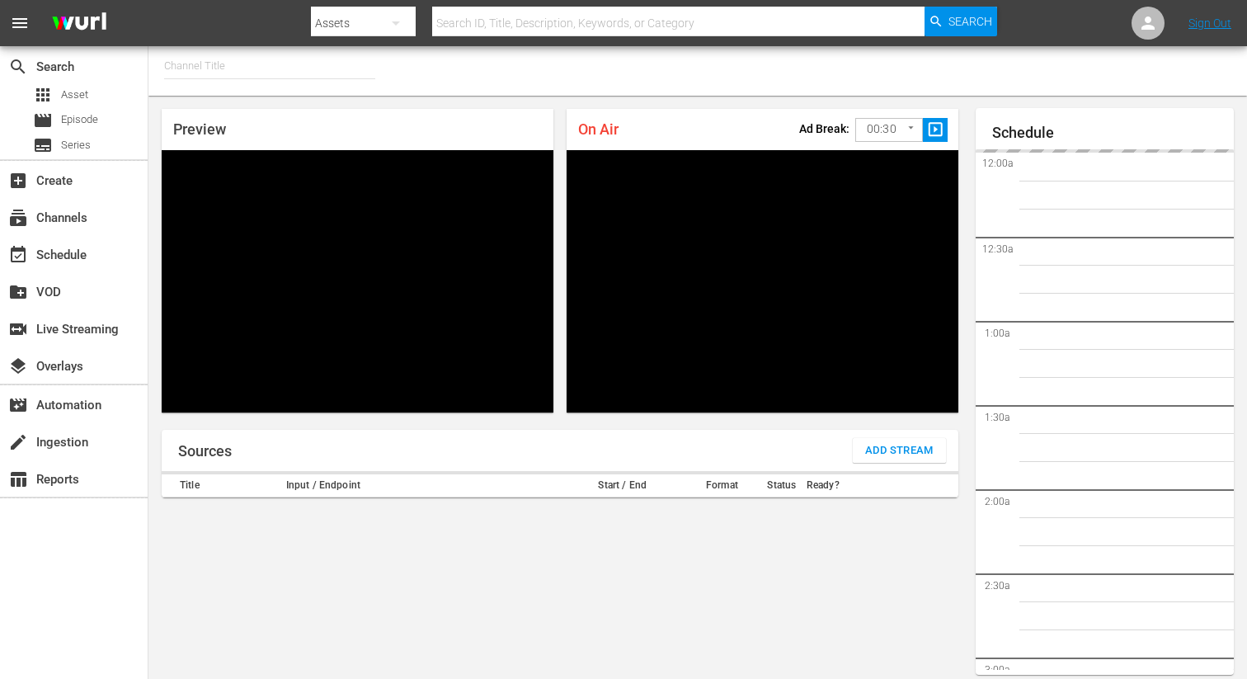
type input "FIFA+ Italian Local (1779)"
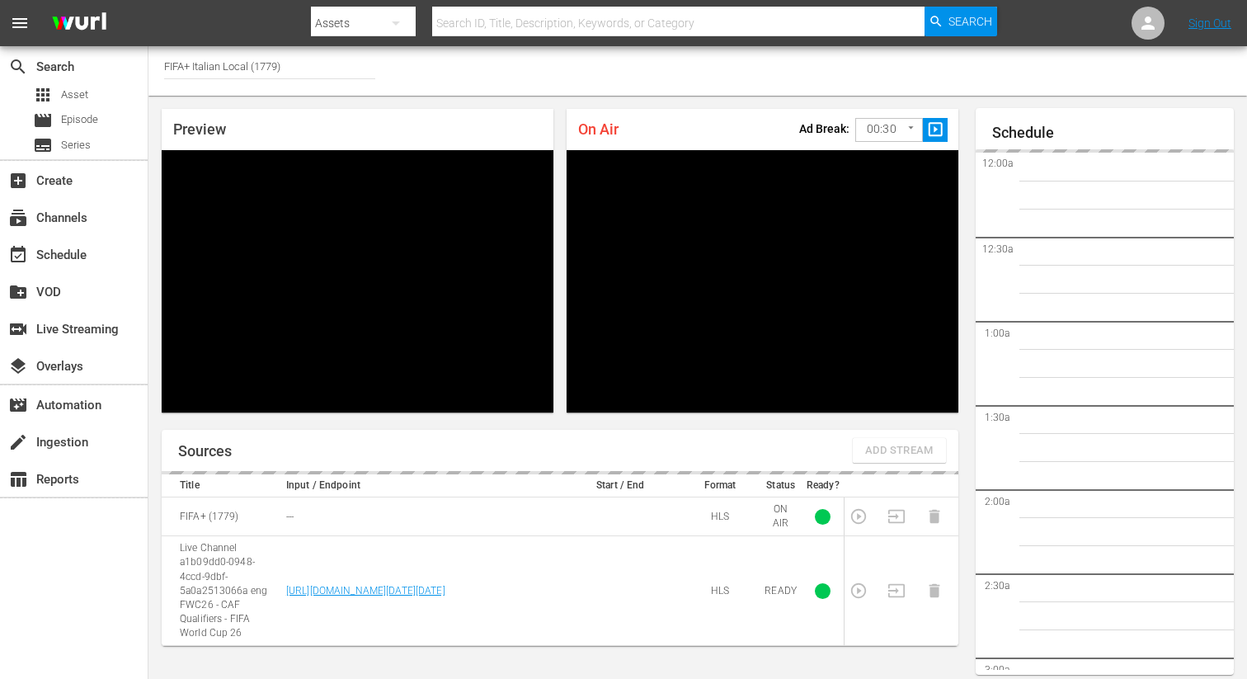
scroll to position [72, 0]
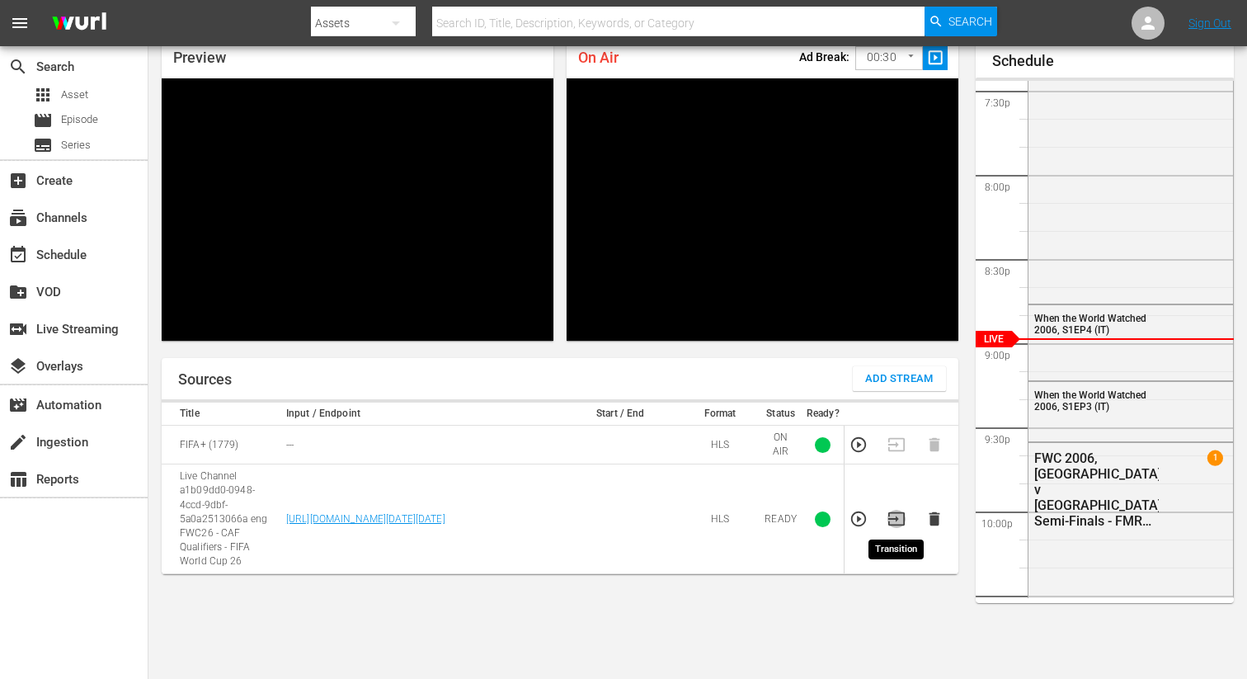
click at [895, 519] on icon "button" at bounding box center [896, 518] width 16 height 13
click at [895, 446] on td at bounding box center [901, 444] width 38 height 39
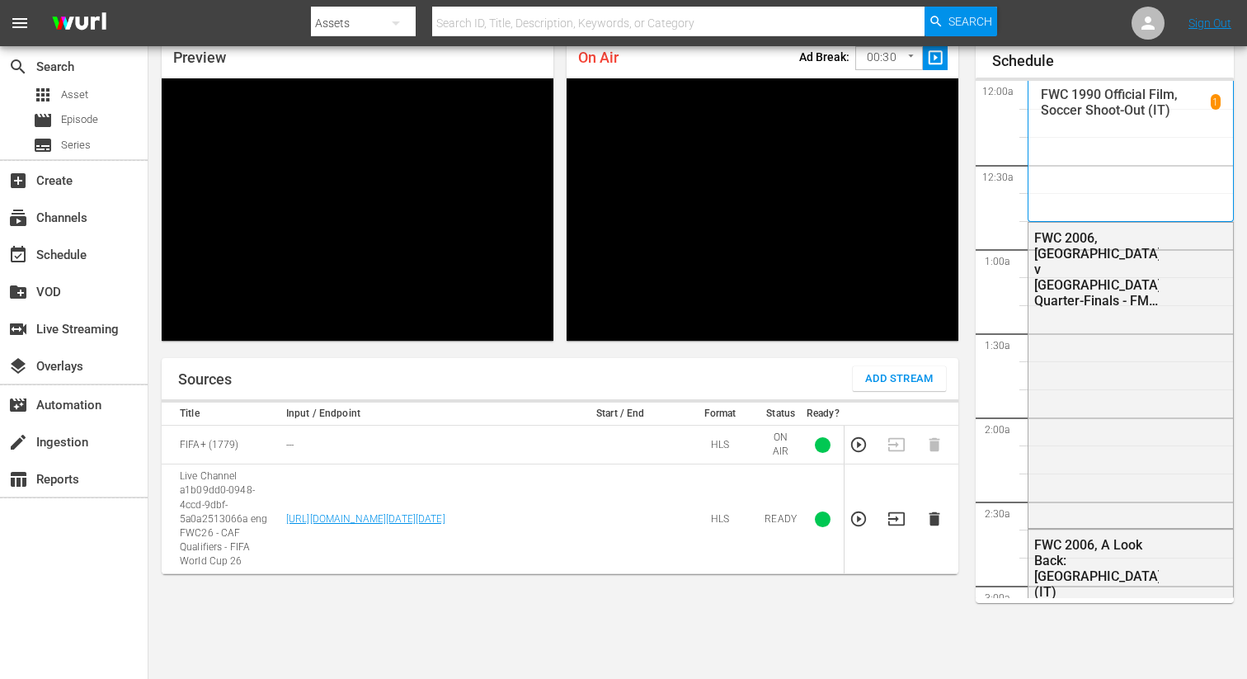
scroll to position [3326, 0]
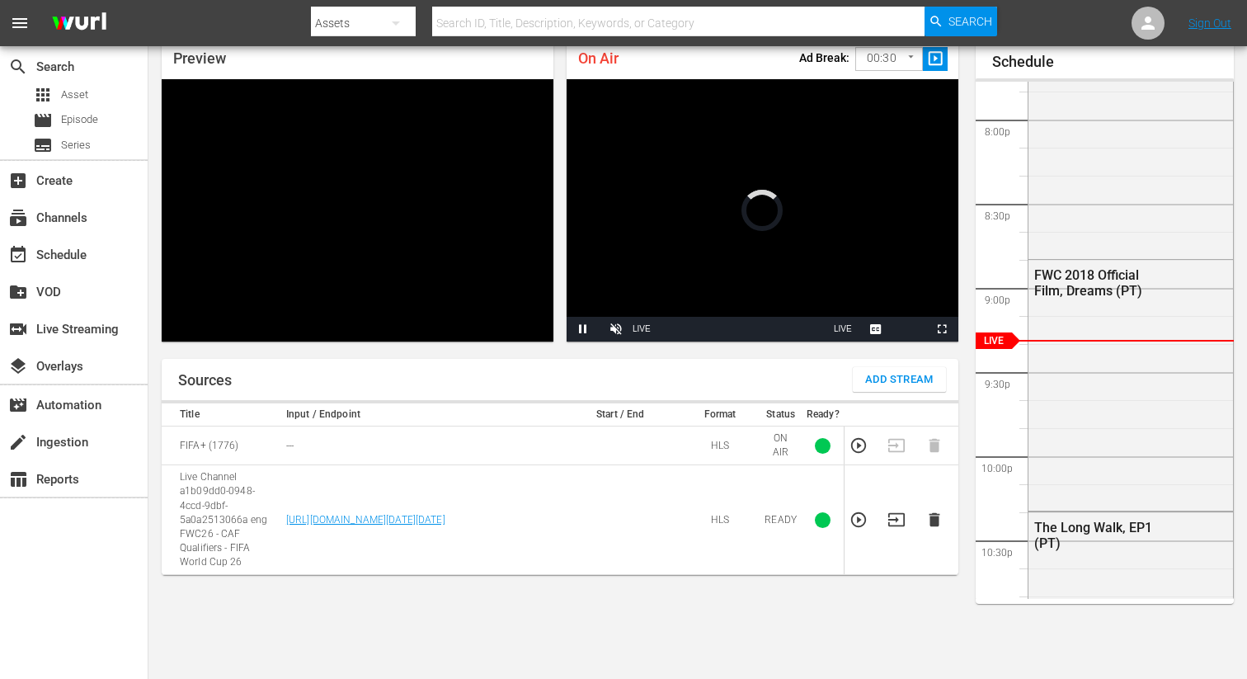
scroll to position [71, 0]
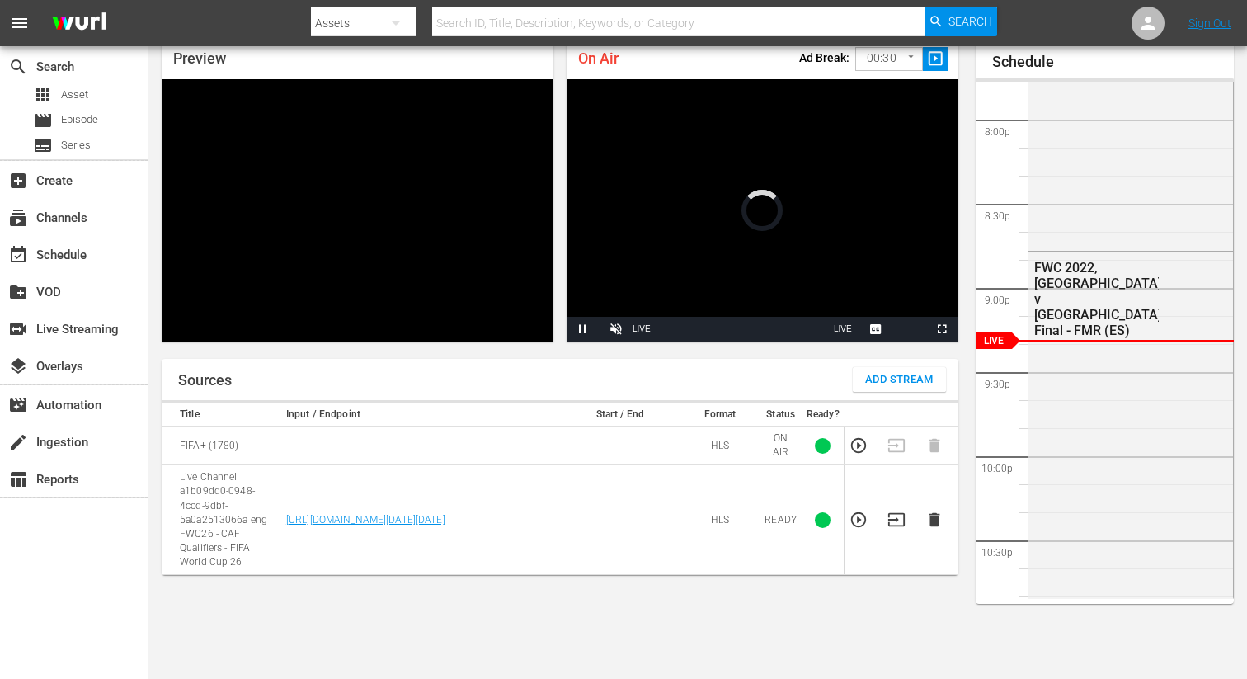
scroll to position [71, 0]
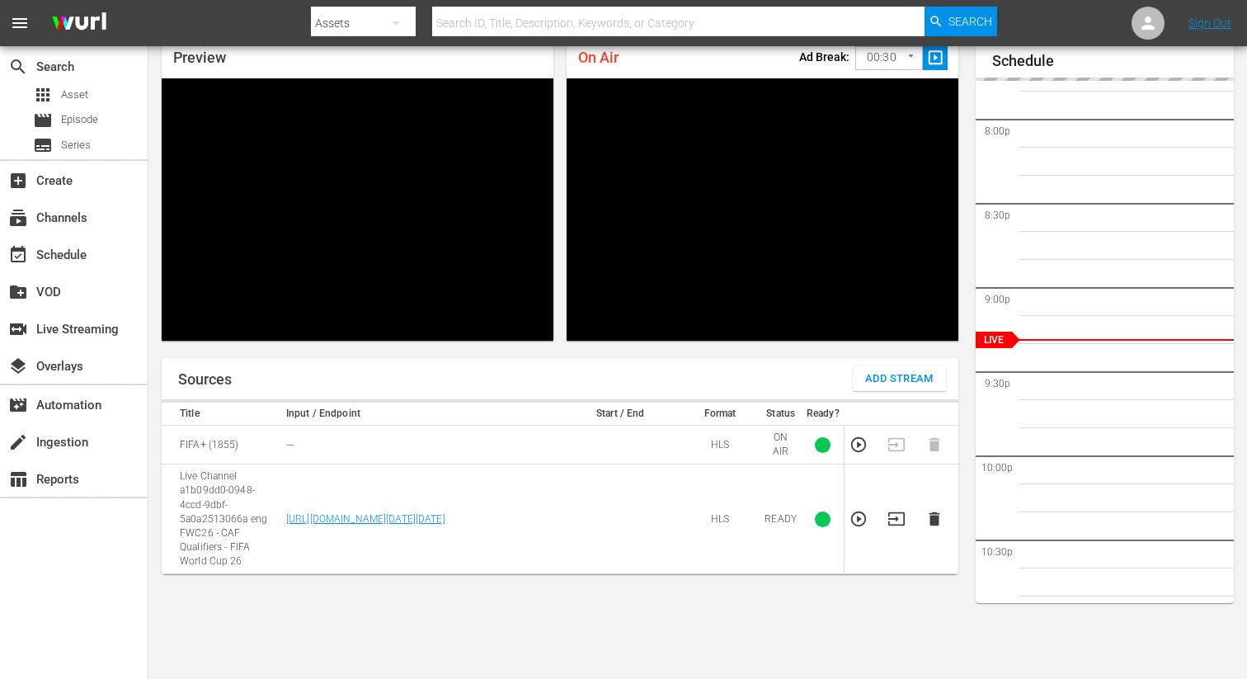
scroll to position [72, 0]
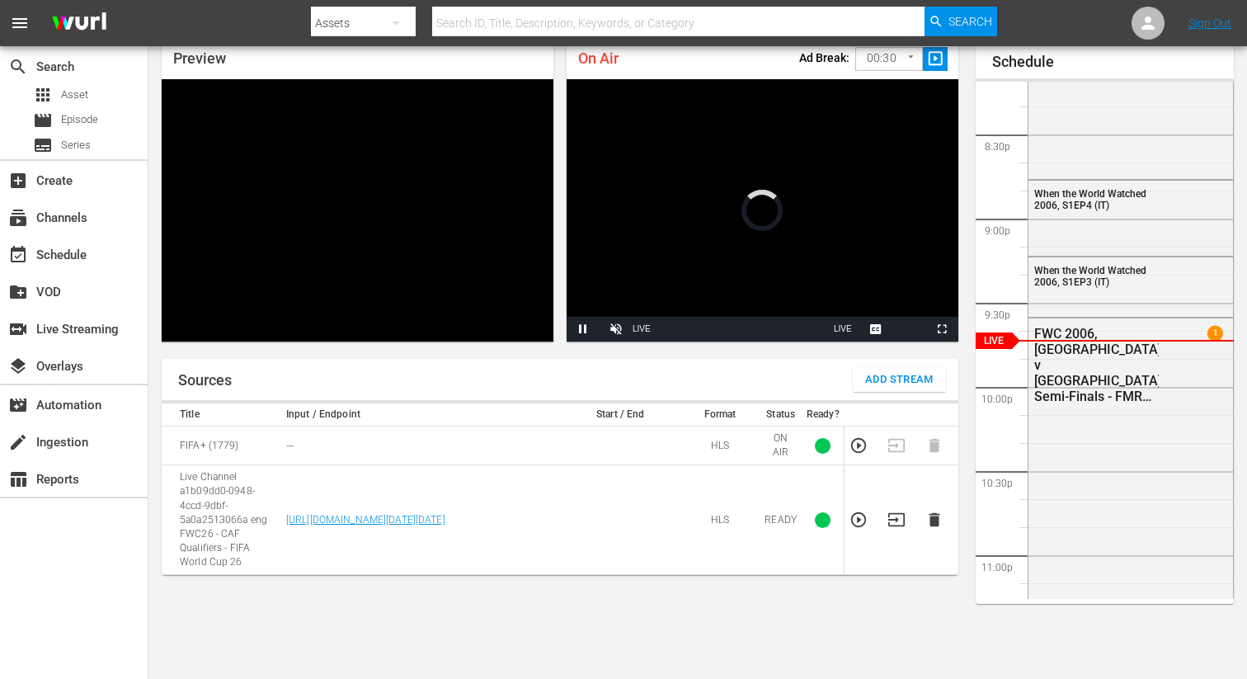
scroll to position [71, 0]
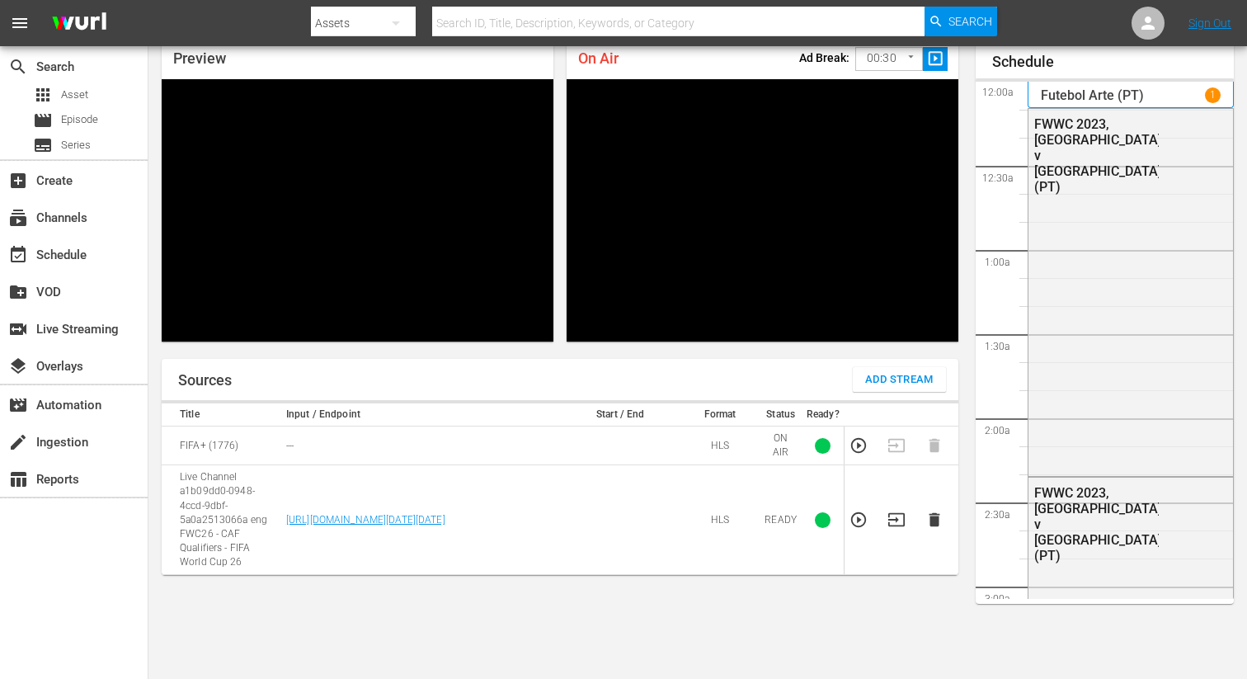
scroll to position [3396, 0]
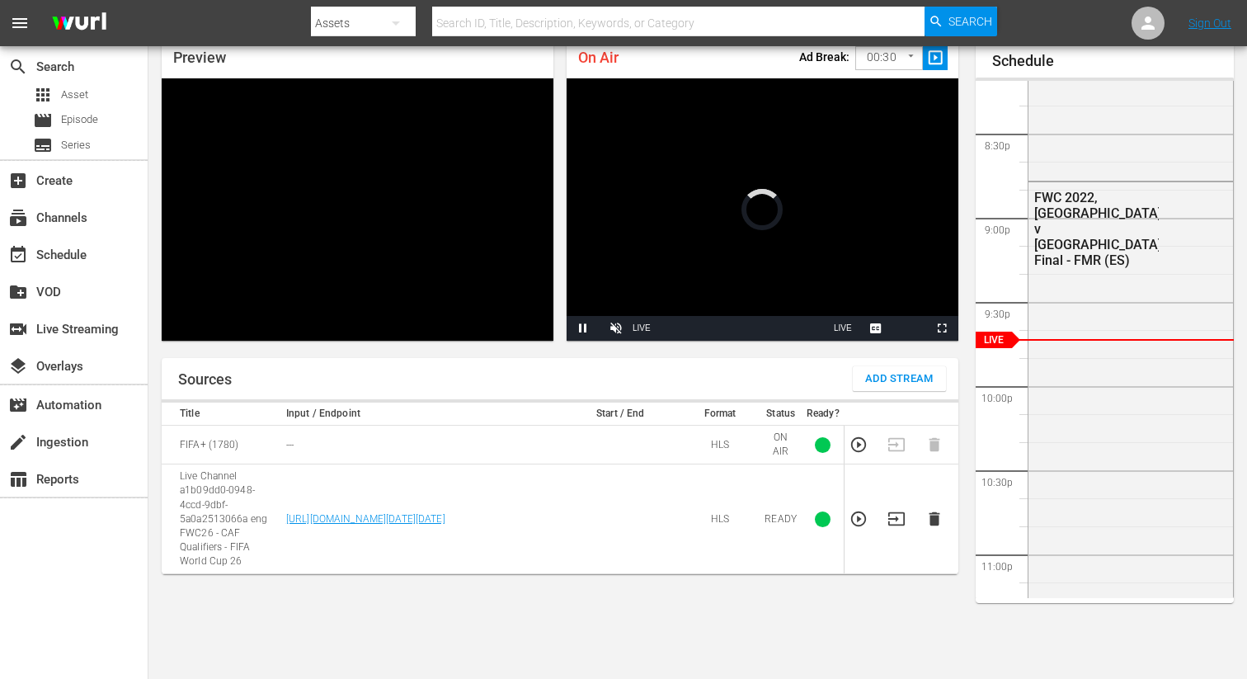
scroll to position [72, 0]
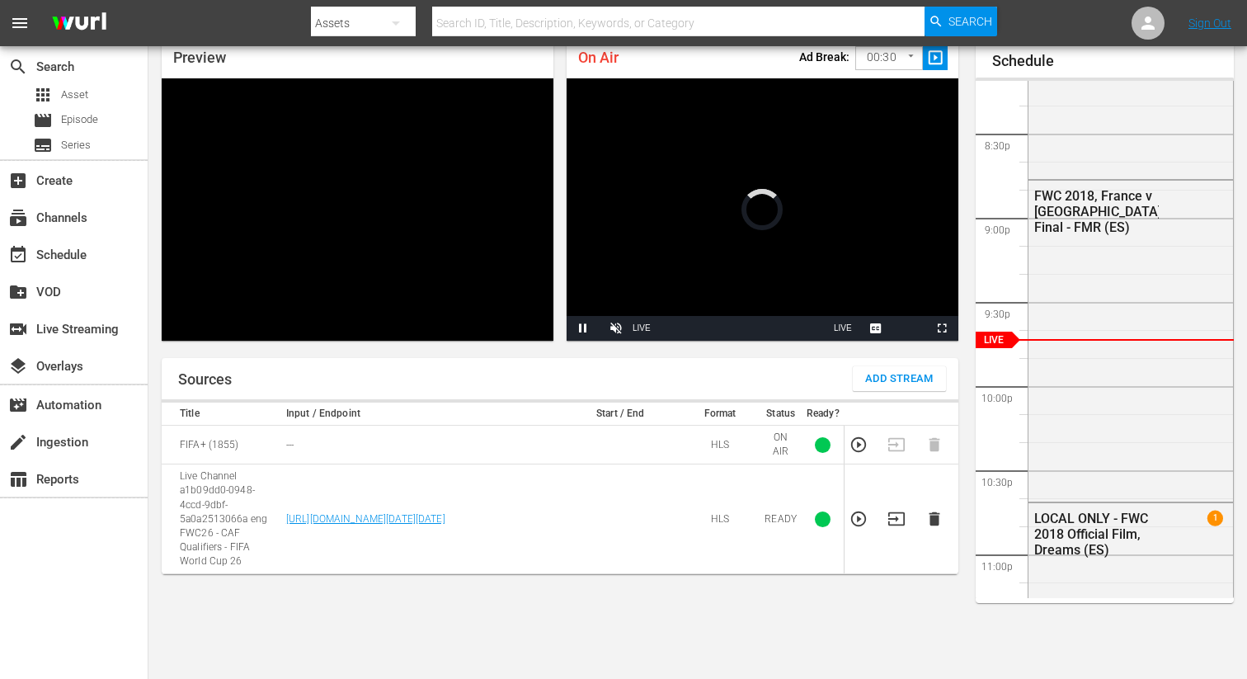
scroll to position [72, 0]
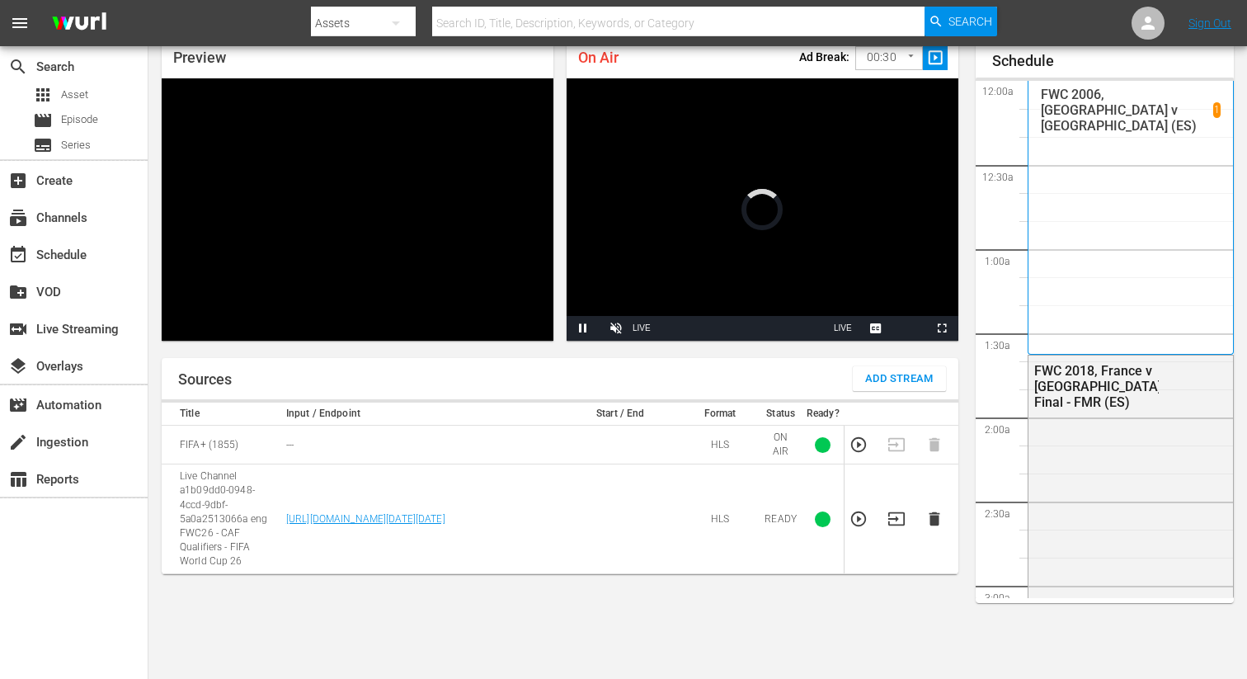
scroll to position [3396, 0]
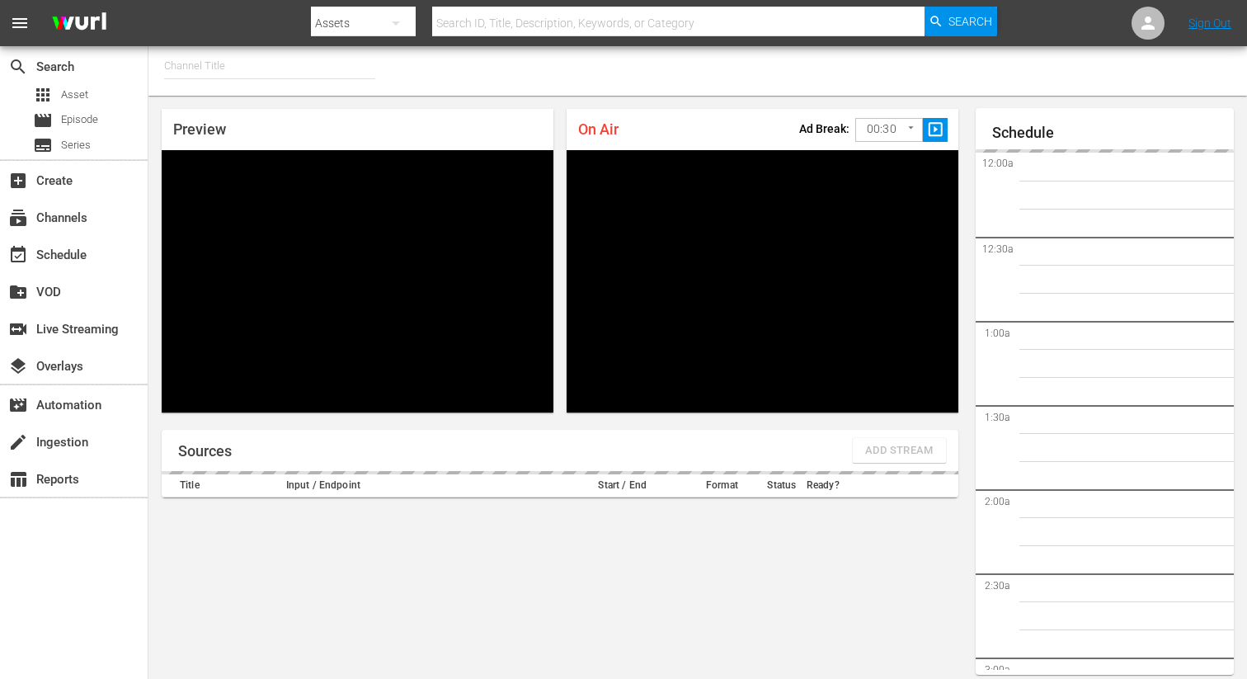
type input "FIFA+ English Global (1781)"
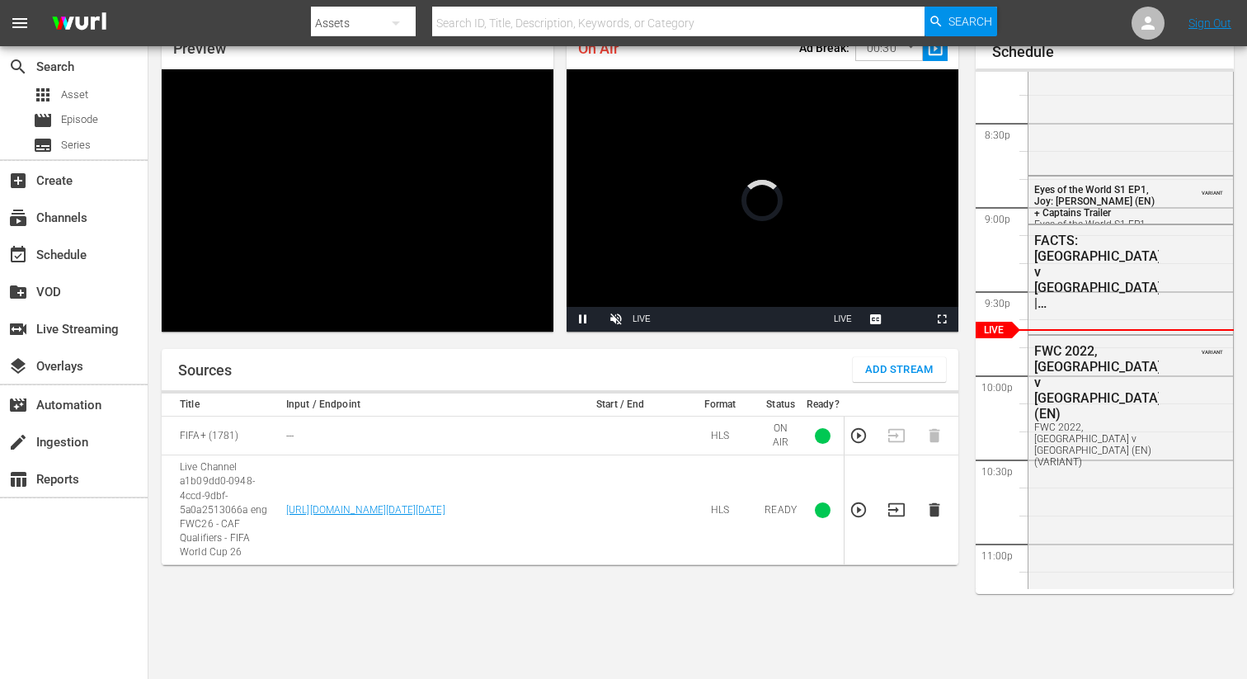
scroll to position [71, 0]
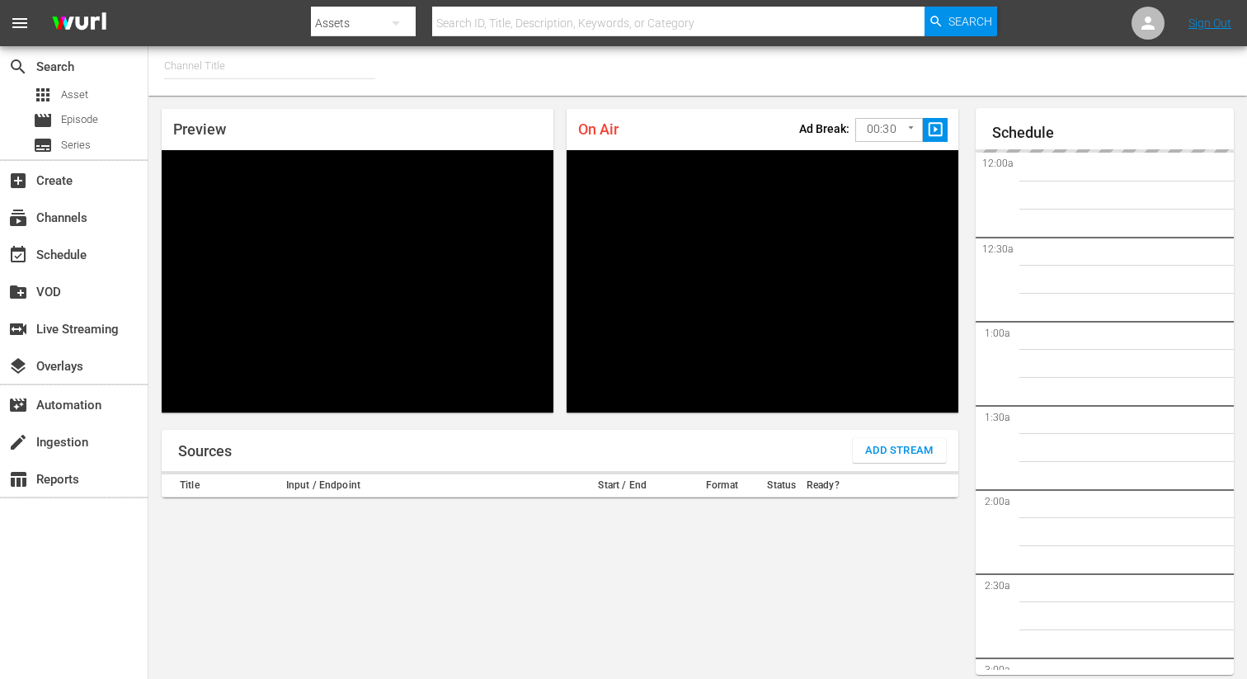
type input "FIFA+ Italian Local (1779)"
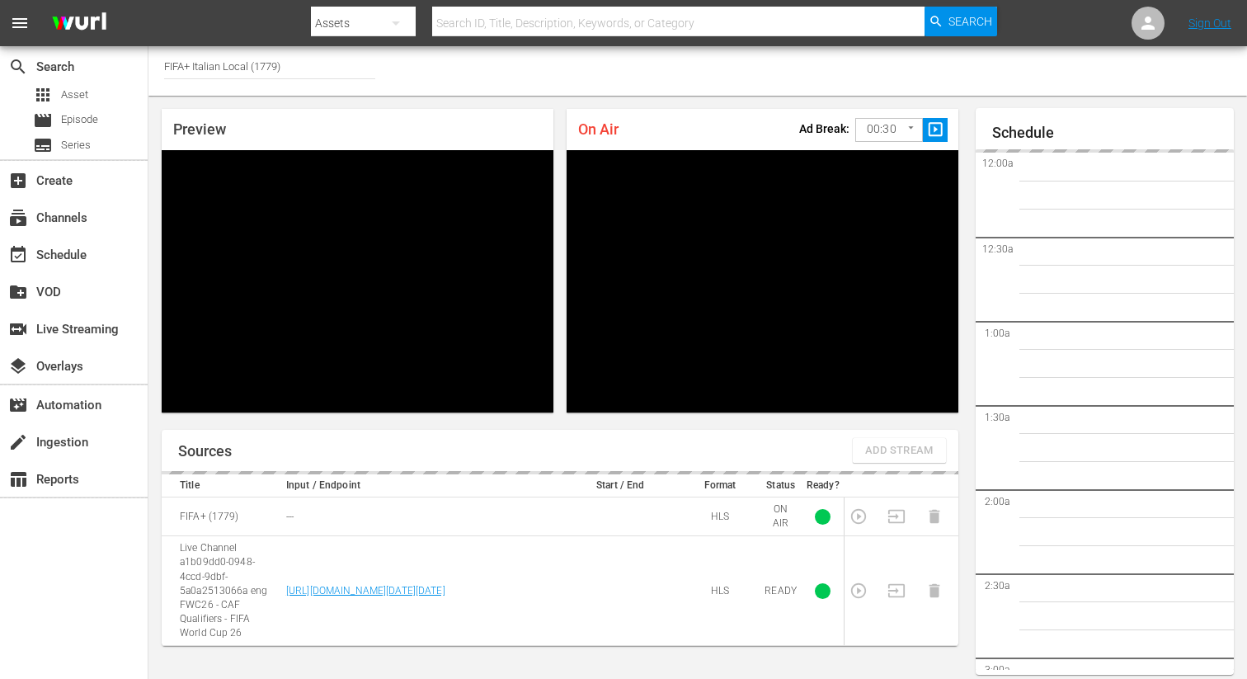
scroll to position [3399, 0]
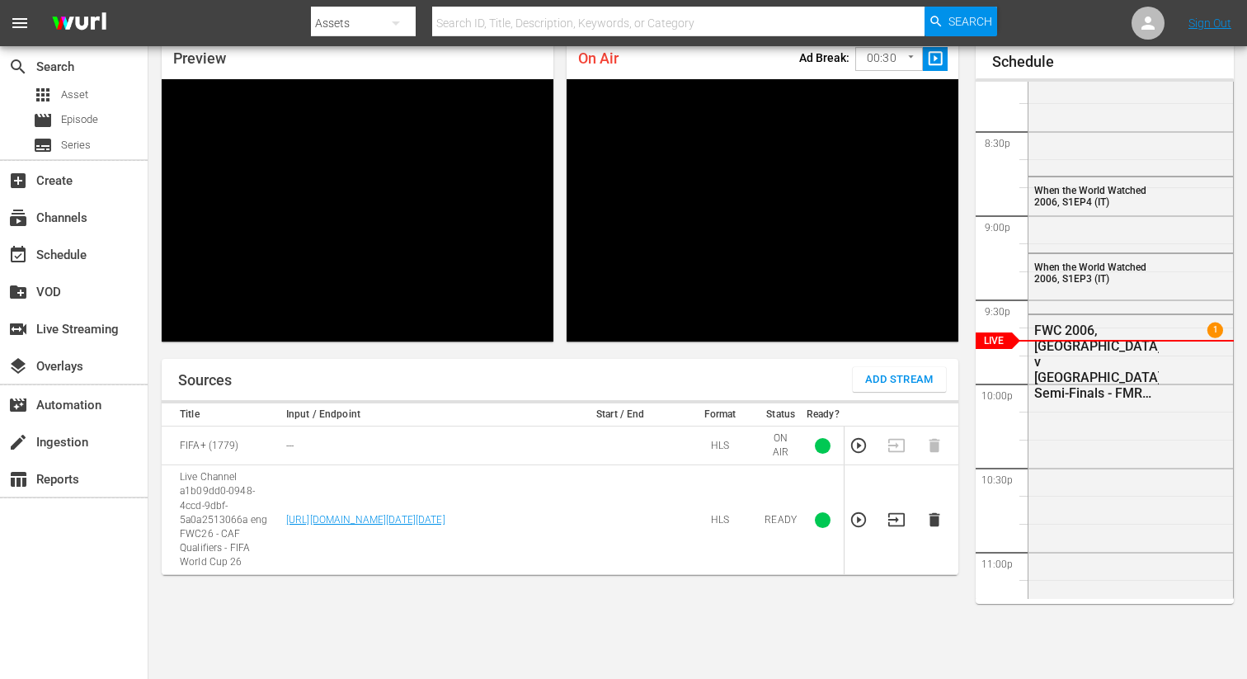
click at [219, 473] on td "Live Channel a1b09dd0-0948-4ccd-9dbf-5a0a2513066a eng FWC26 - CAF Qualifiers - …" at bounding box center [222, 520] width 120 height 110
click at [326, 517] on link "[URL][DOMAIN_NAME][DATE][DATE]" at bounding box center [365, 520] width 159 height 12
click at [407, 448] on td "---" at bounding box center [421, 445] width 280 height 39
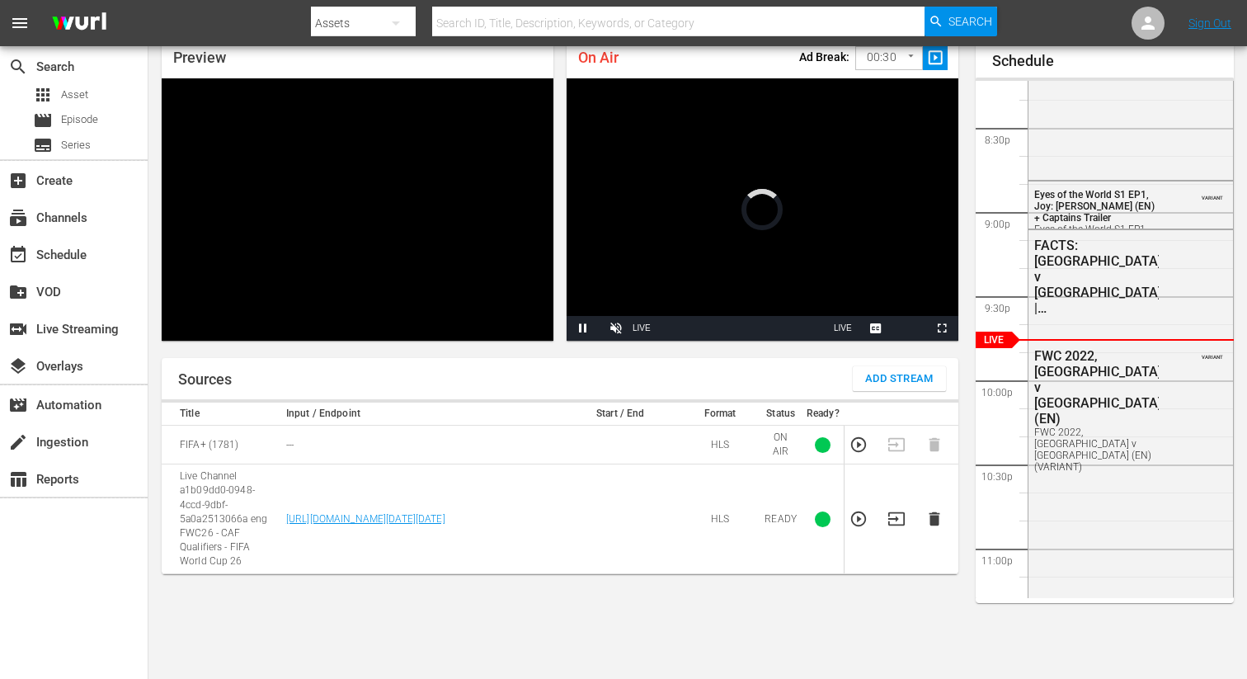
scroll to position [72, 0]
click at [223, 491] on td "Live Channel a1b09dd0-0948-4ccd-9dbf-5a0a2513066a eng FWC26 - CAF Qualifiers - …" at bounding box center [222, 519] width 120 height 110
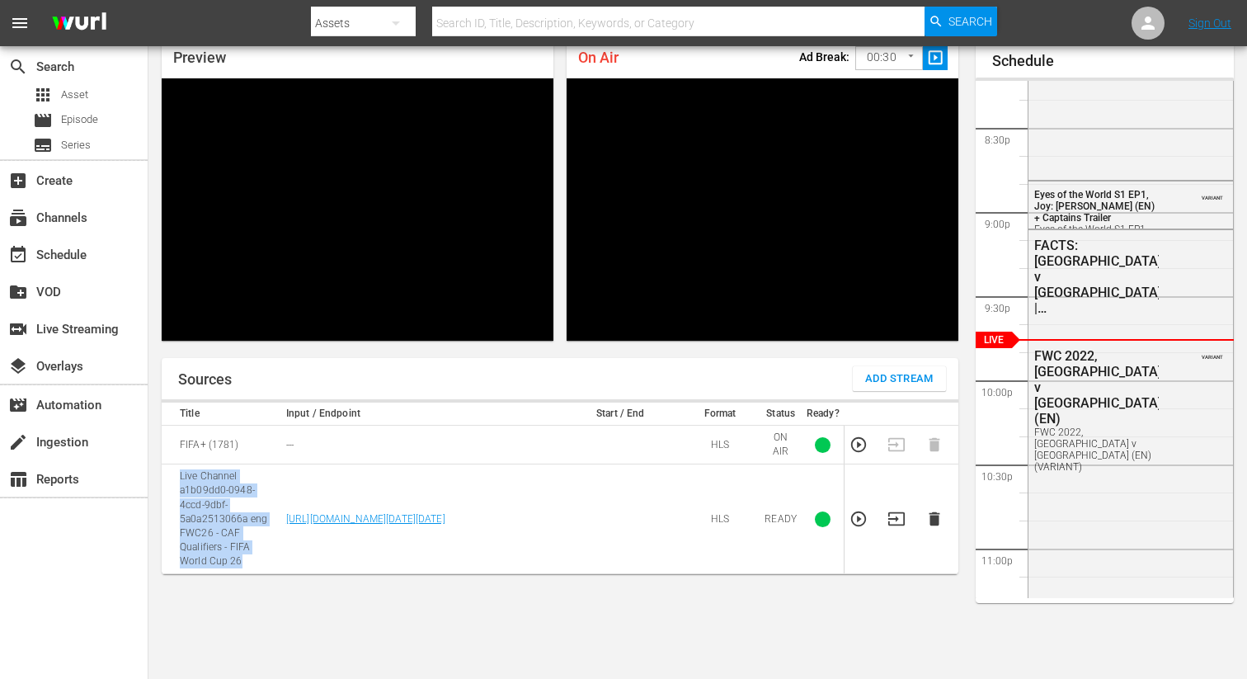
click at [223, 491] on td "Live Channel a1b09dd0-0948-4ccd-9dbf-5a0a2513066a eng FWC26 - CAF Qualifiers - …" at bounding box center [222, 519] width 120 height 110
copy td "Live Channel a1b09dd0-0948-4ccd-9dbf-5a0a2513066a eng FWC26 - CAF Qualifiers - …"
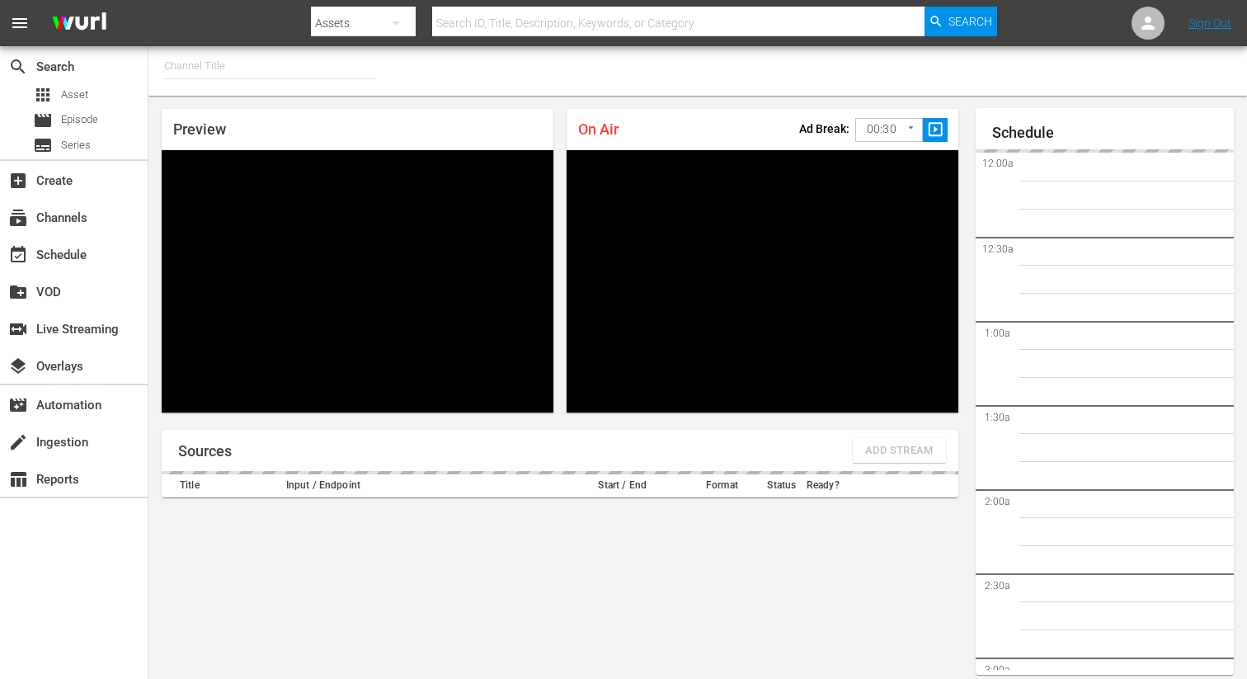
type input "FIFA+ [DEMOGRAPHIC_DATA]-Local-MX (1855)"
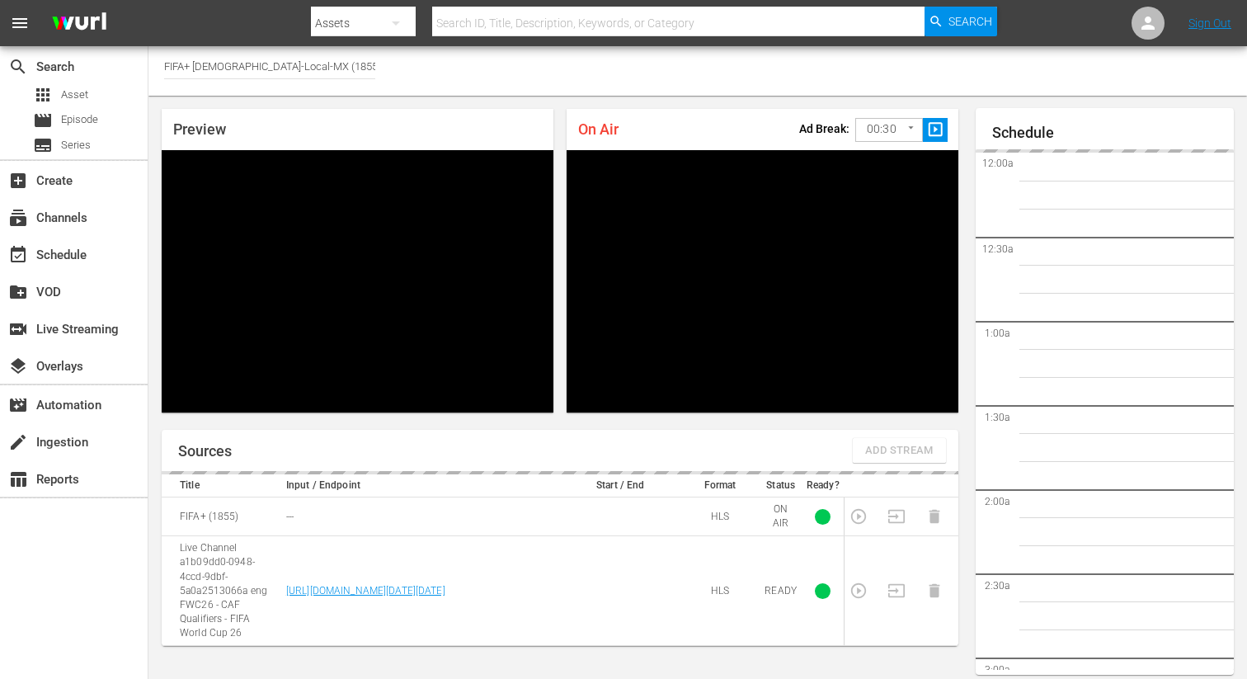
scroll to position [72, 0]
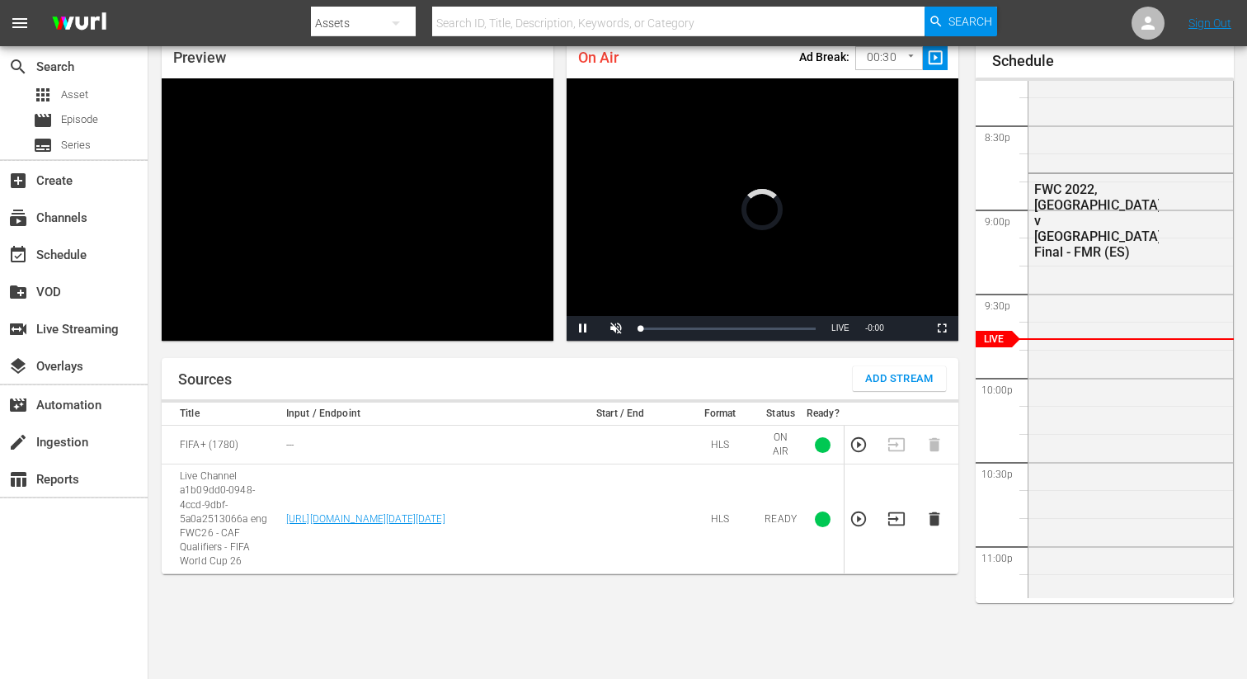
scroll to position [72, 0]
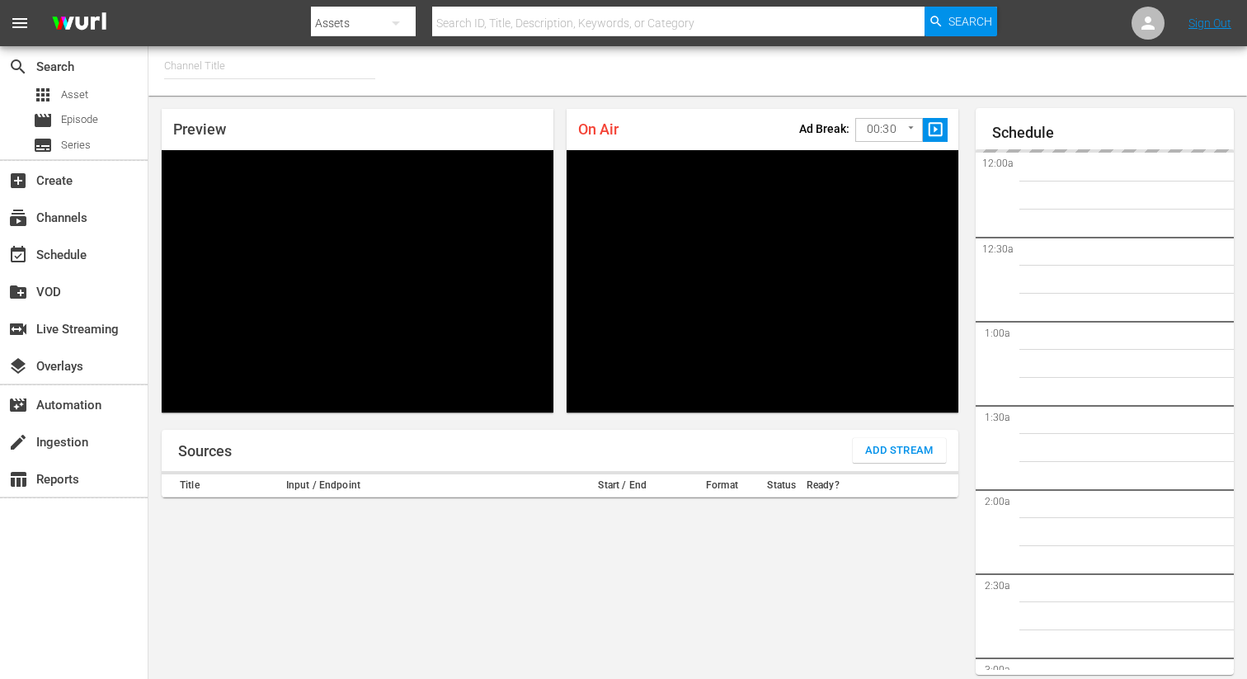
type input "FIFA+ Italian Local (1779)"
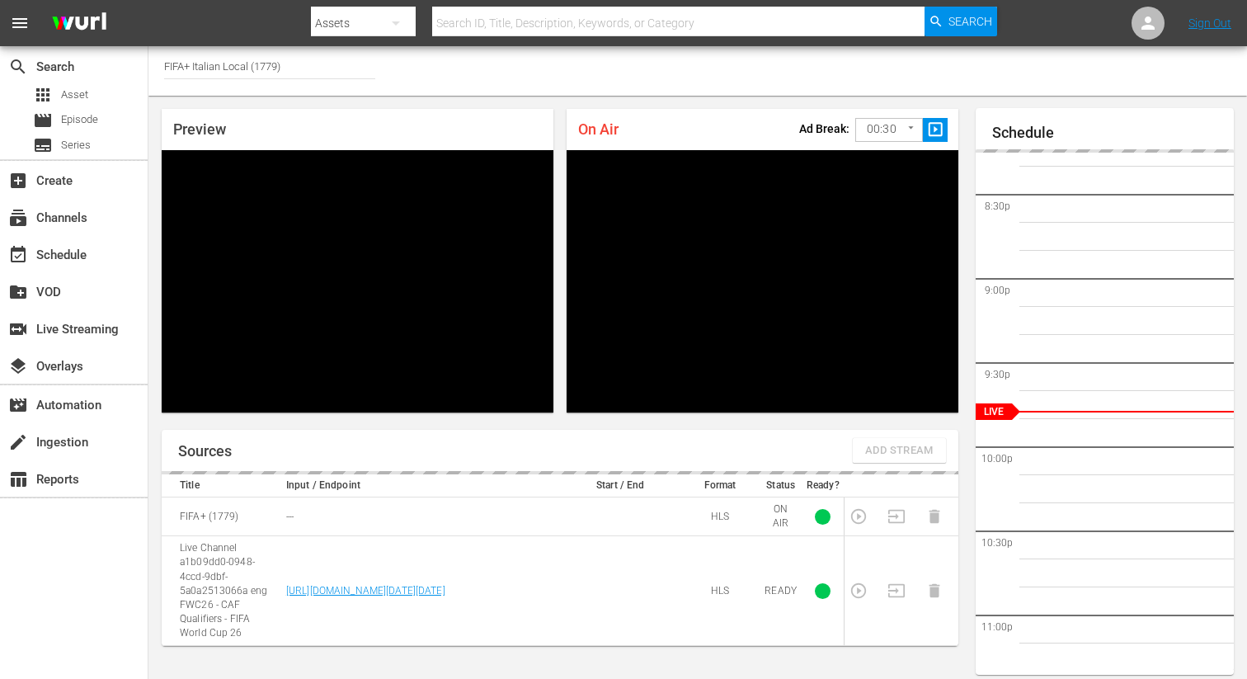
scroll to position [72, 0]
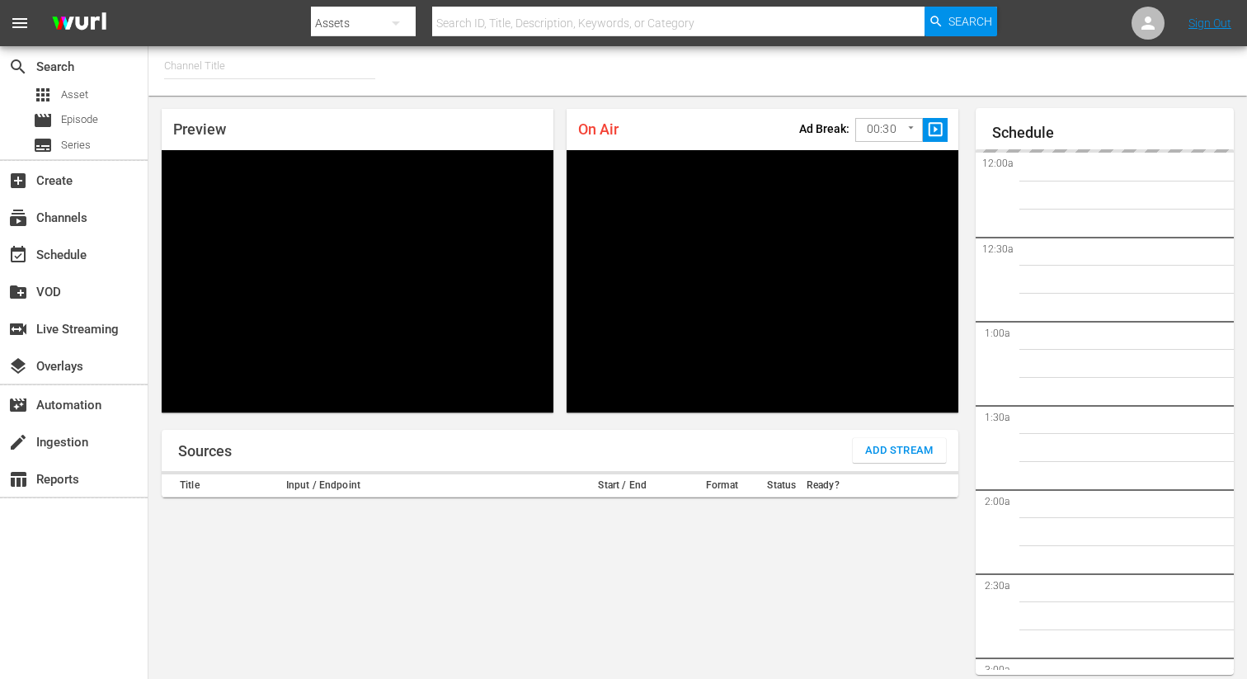
type input "FIFA+ Italian Local (1779)"
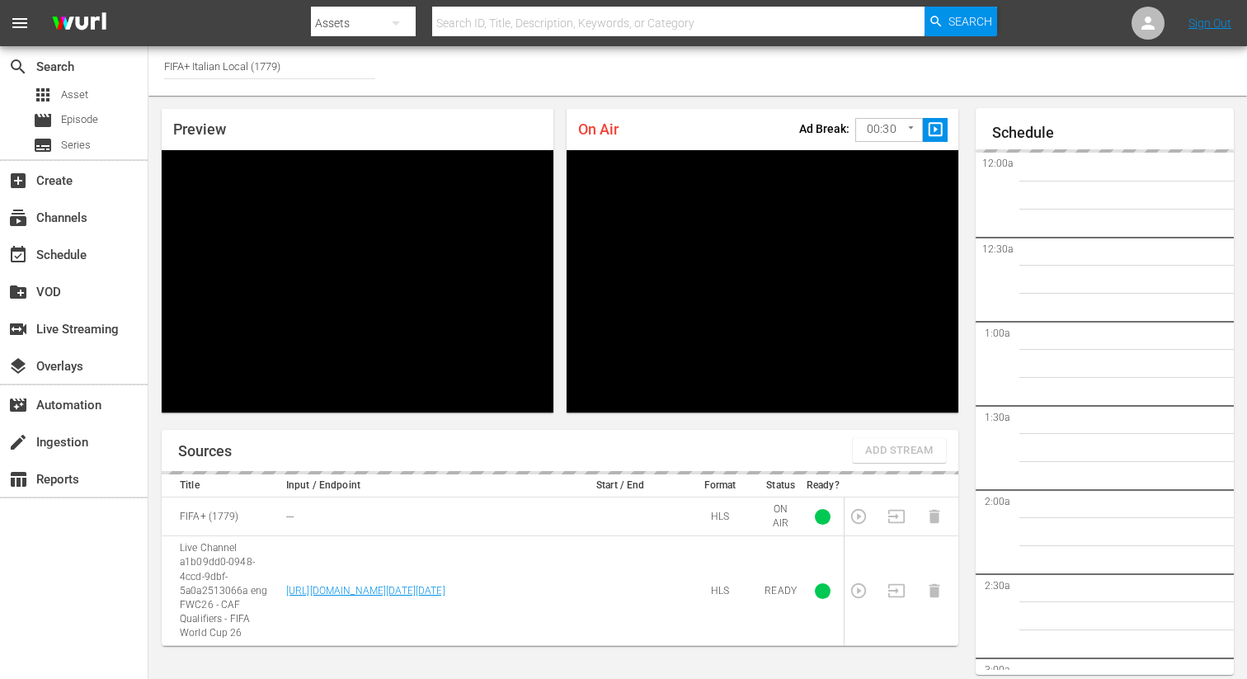
scroll to position [71, 0]
